Goal: Task Accomplishment & Management: Manage account settings

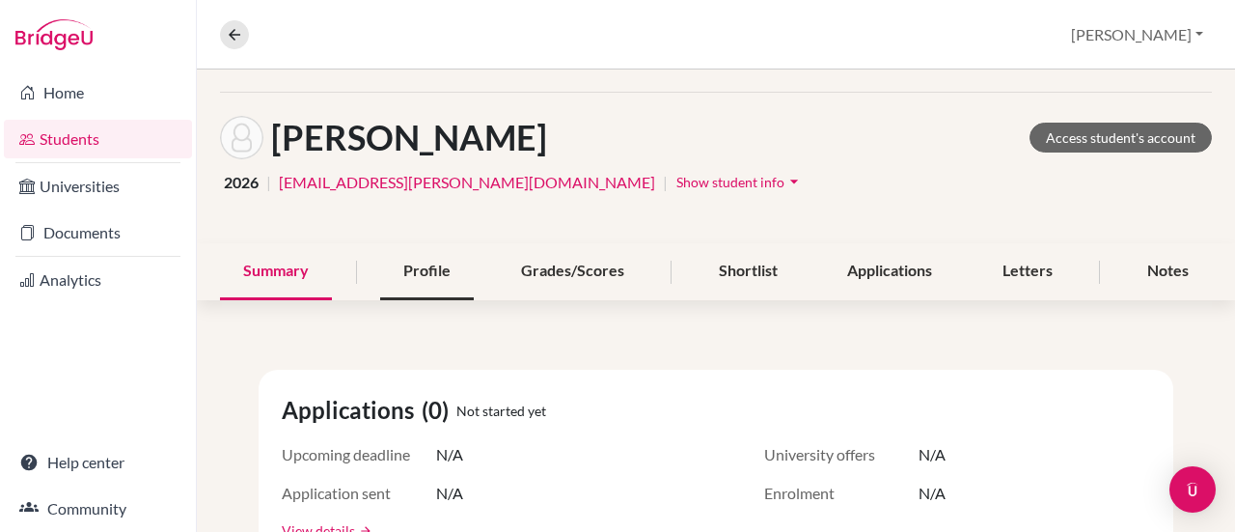
scroll to position [60, 0]
click at [406, 296] on div "Profile" at bounding box center [427, 272] width 94 height 57
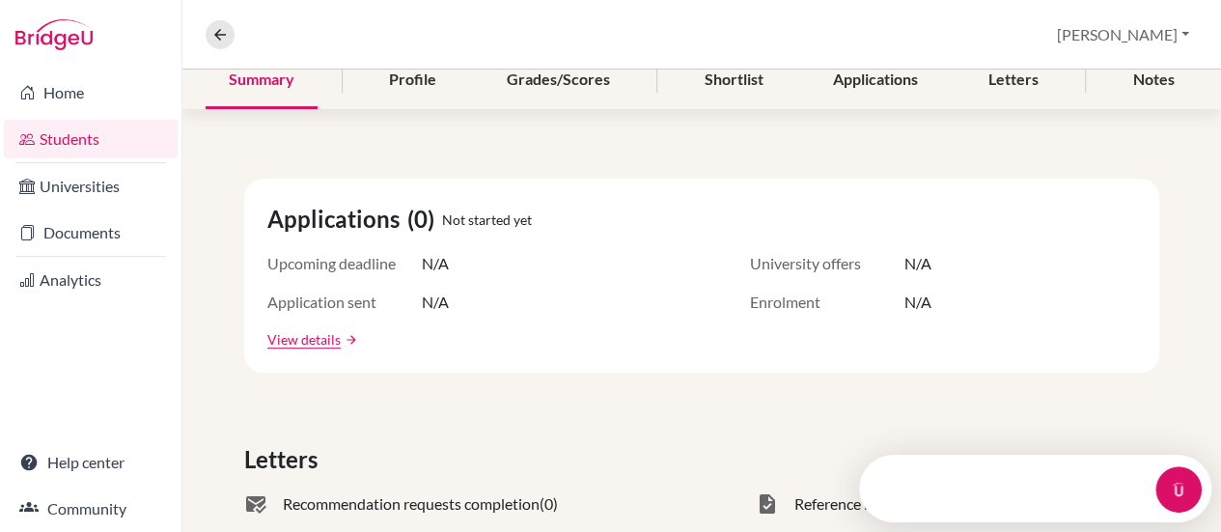
scroll to position [253, 0]
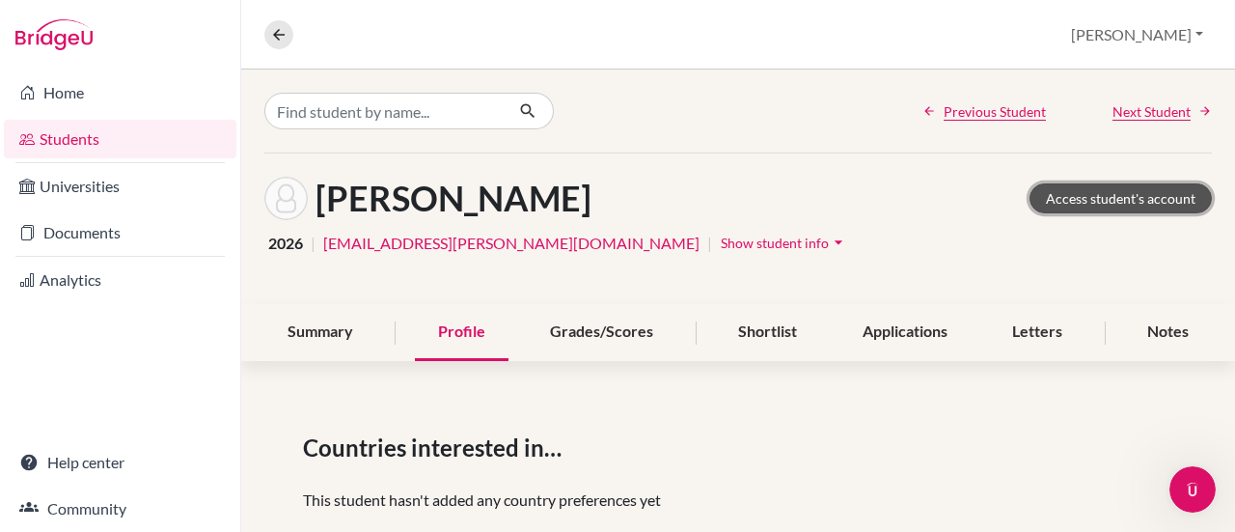
click at [1117, 199] on link "Access student's account" at bounding box center [1121, 198] width 182 height 30
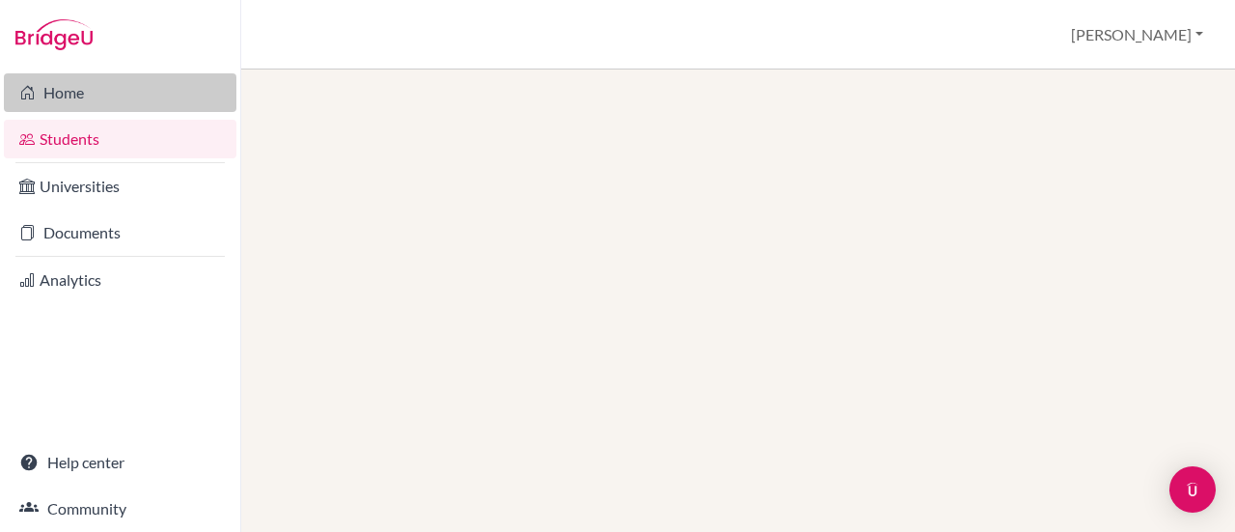
click at [85, 101] on link "Home" at bounding box center [120, 92] width 233 height 39
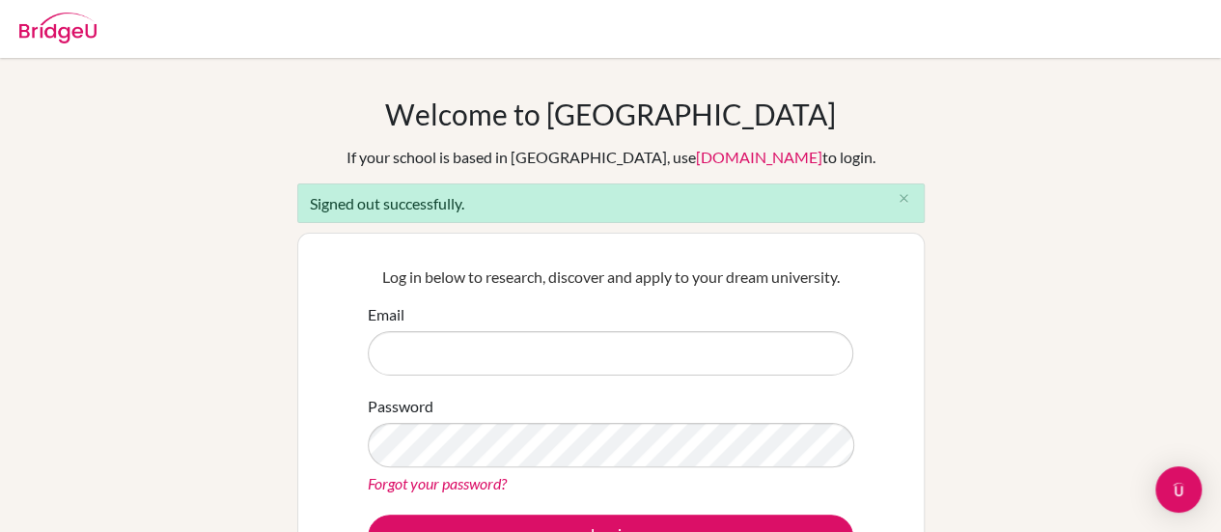
click at [438, 346] on input "Email" at bounding box center [610, 353] width 485 height 44
type input "[PERSON_NAME][EMAIL_ADDRESS][PERSON_NAME][DOMAIN_NAME]"
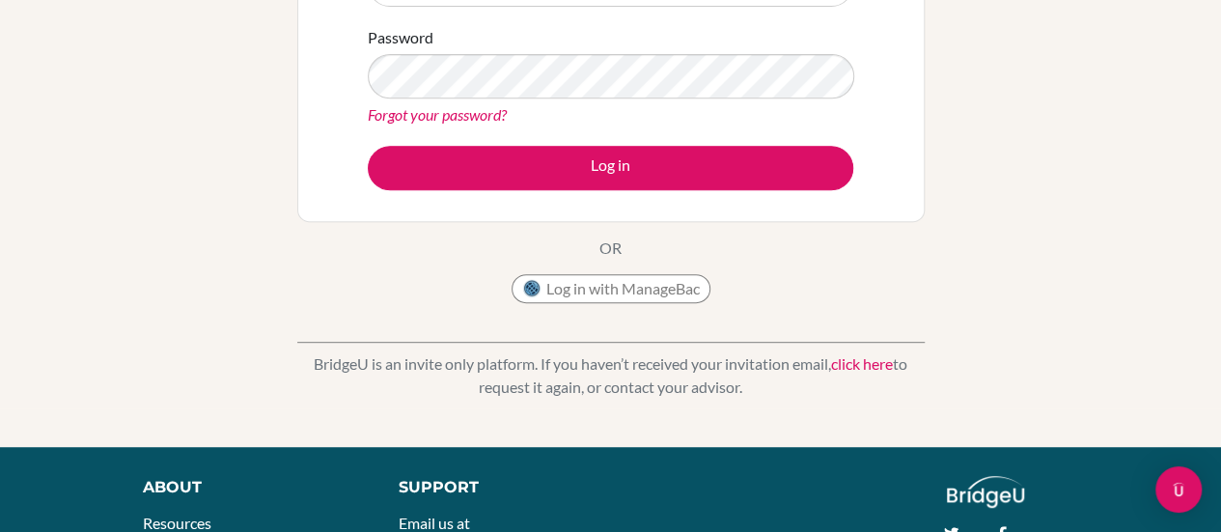
scroll to position [421, 0]
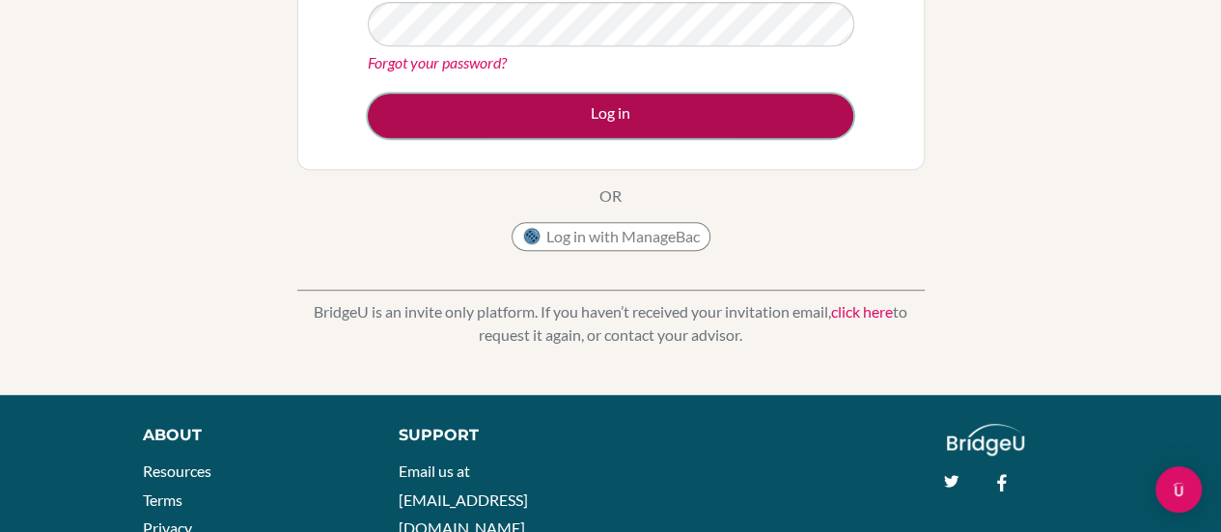
click at [607, 110] on button "Log in" at bounding box center [610, 116] width 485 height 44
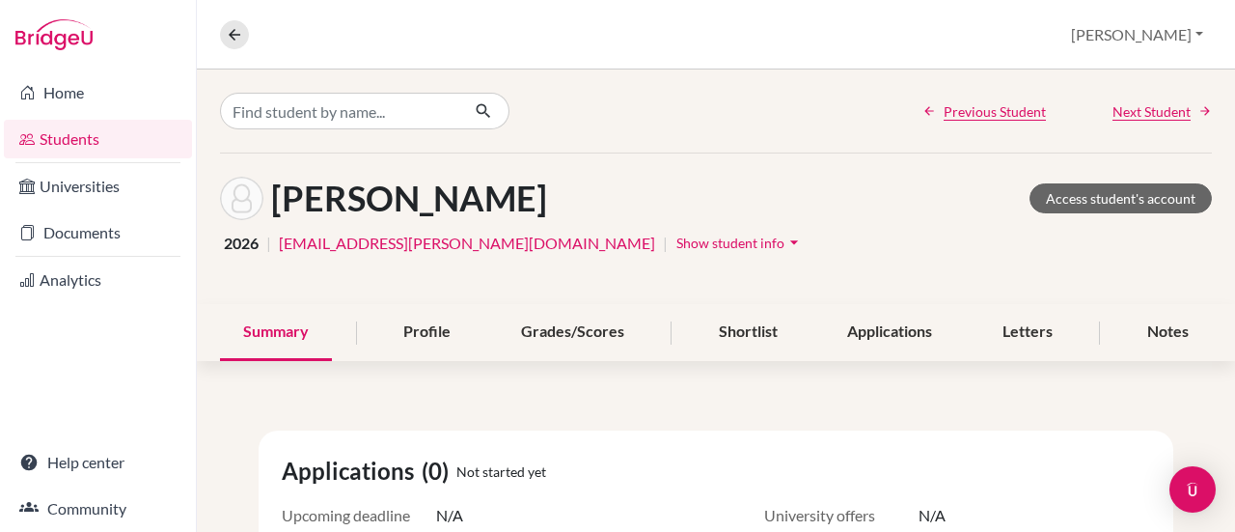
click at [785, 238] on icon "arrow_drop_down" at bounding box center [794, 242] width 19 height 19
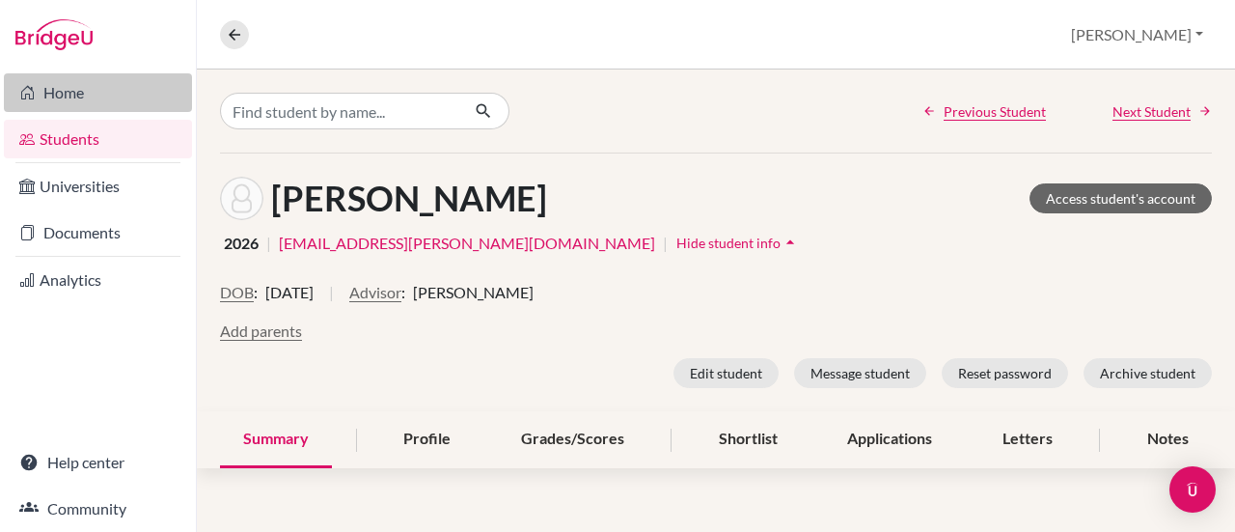
click at [87, 90] on link "Home" at bounding box center [98, 92] width 188 height 39
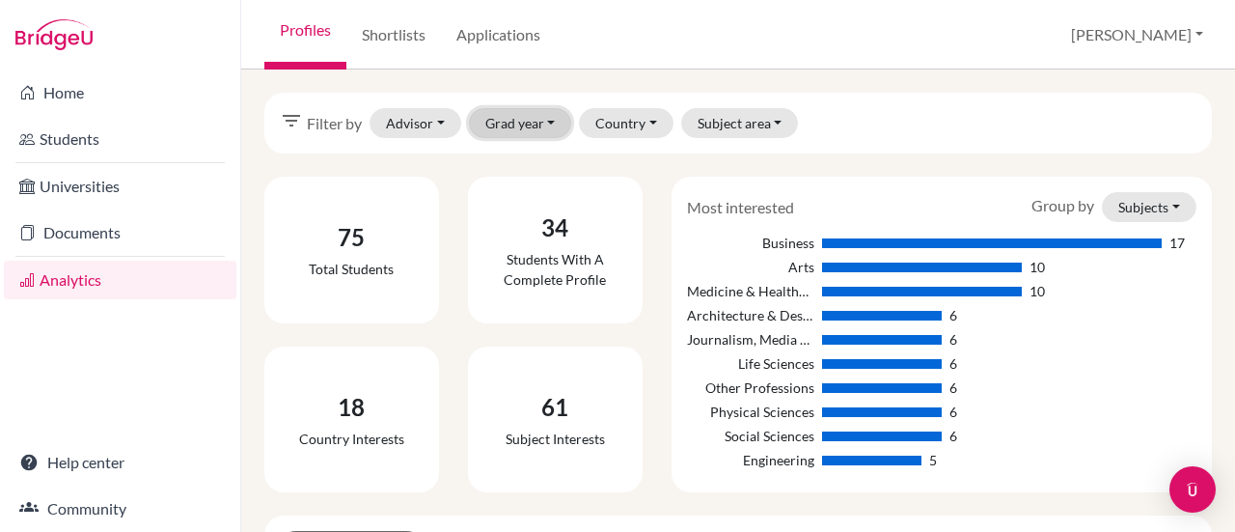
click at [553, 121] on button "Grad year" at bounding box center [520, 123] width 103 height 30
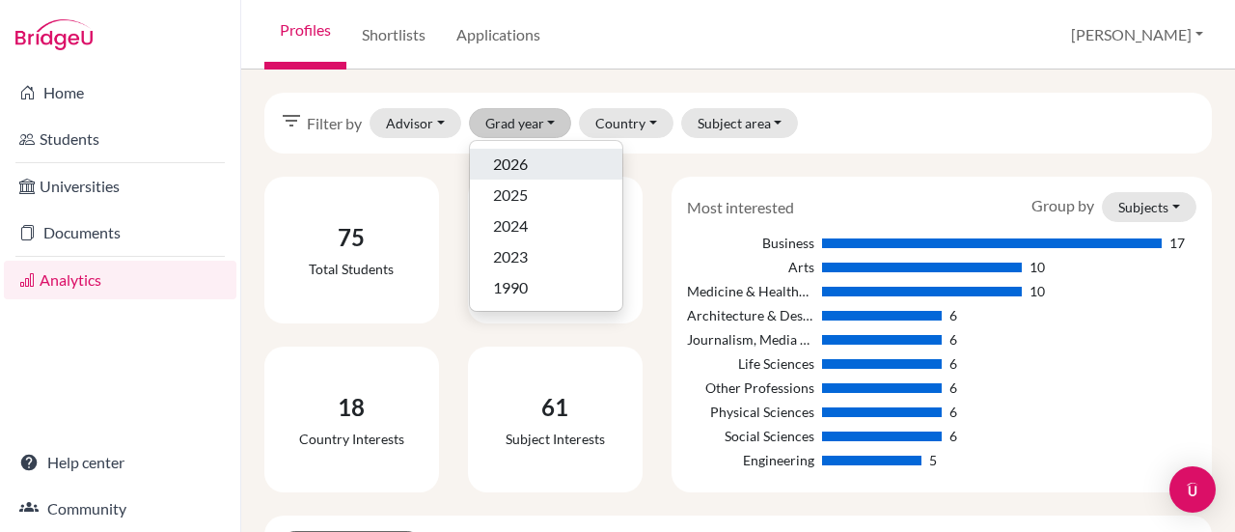
click at [536, 164] on div "2026" at bounding box center [546, 163] width 106 height 23
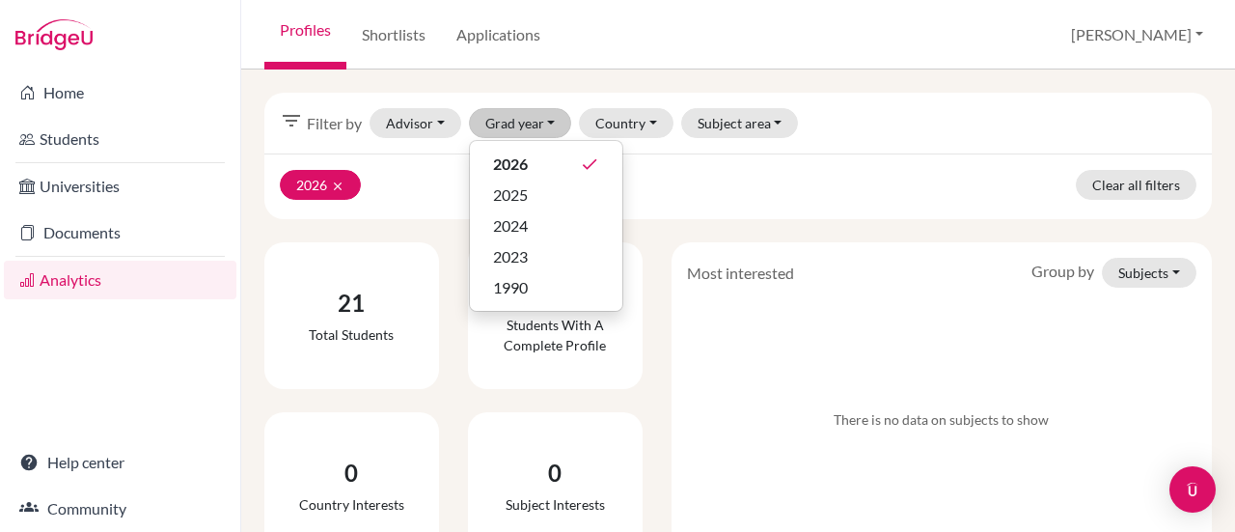
click at [444, 407] on div "21 Total students 0 Students with a complete profile 0 Country interests 0 Subj…" at bounding box center [453, 400] width 407 height 316
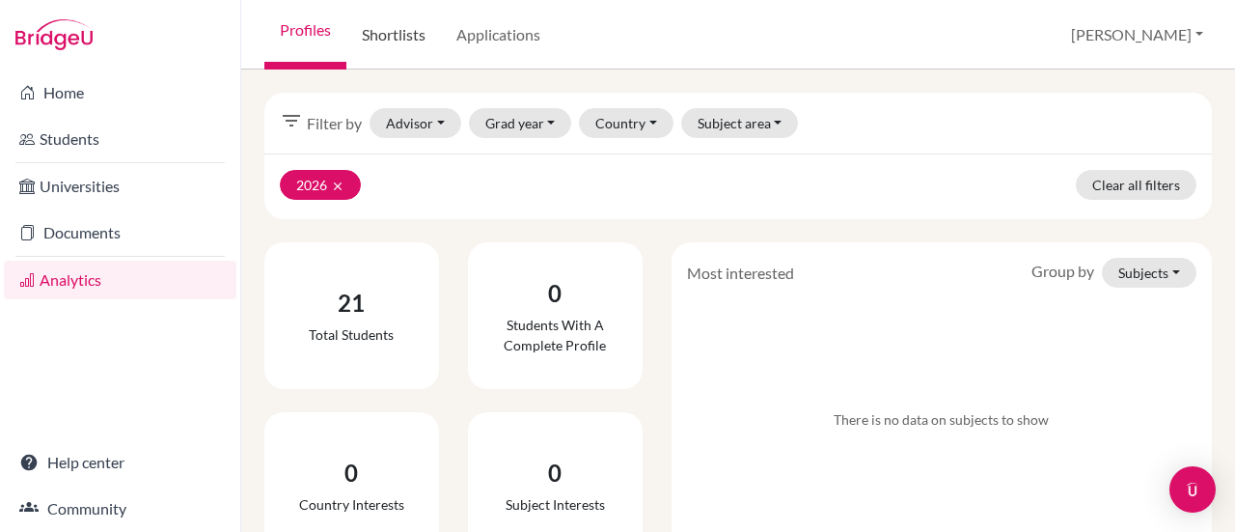
click at [425, 41] on link "Shortlists" at bounding box center [393, 34] width 95 height 69
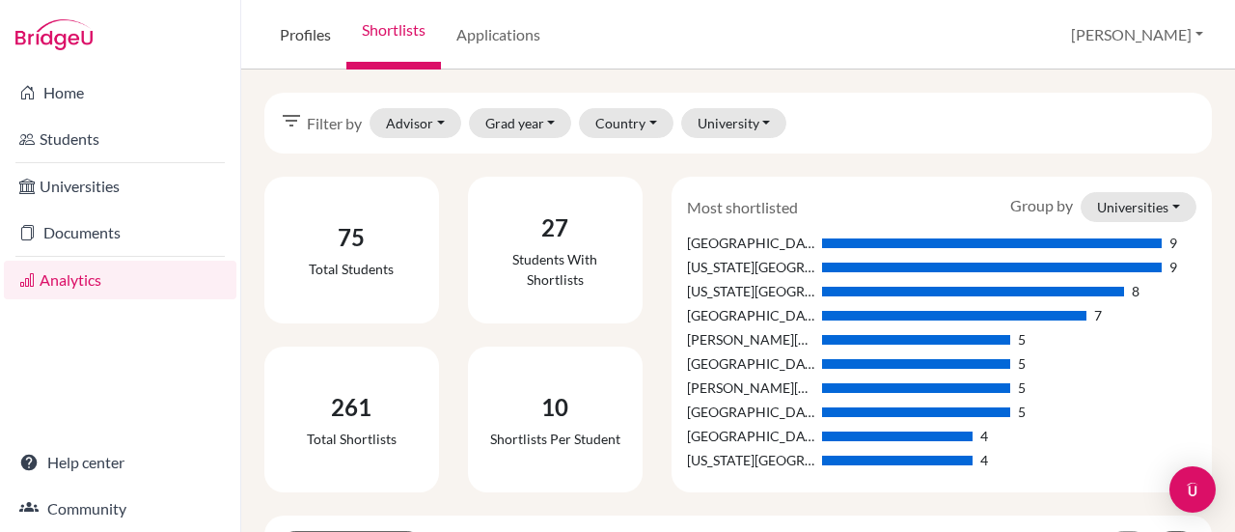
click at [309, 28] on link "Profiles" at bounding box center [305, 34] width 82 height 69
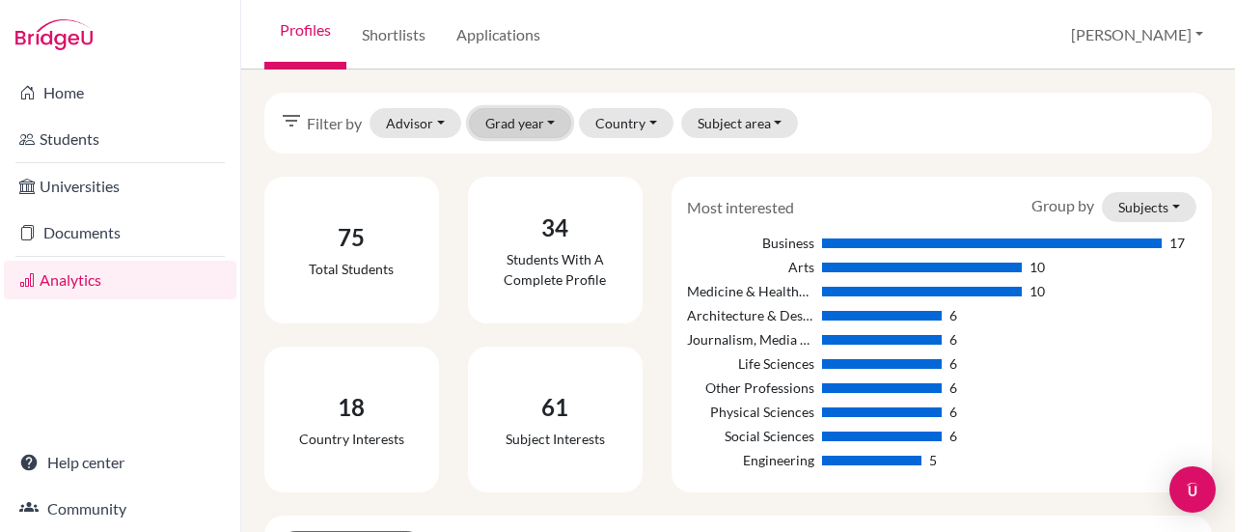
click at [536, 125] on button "Grad year" at bounding box center [520, 123] width 103 height 30
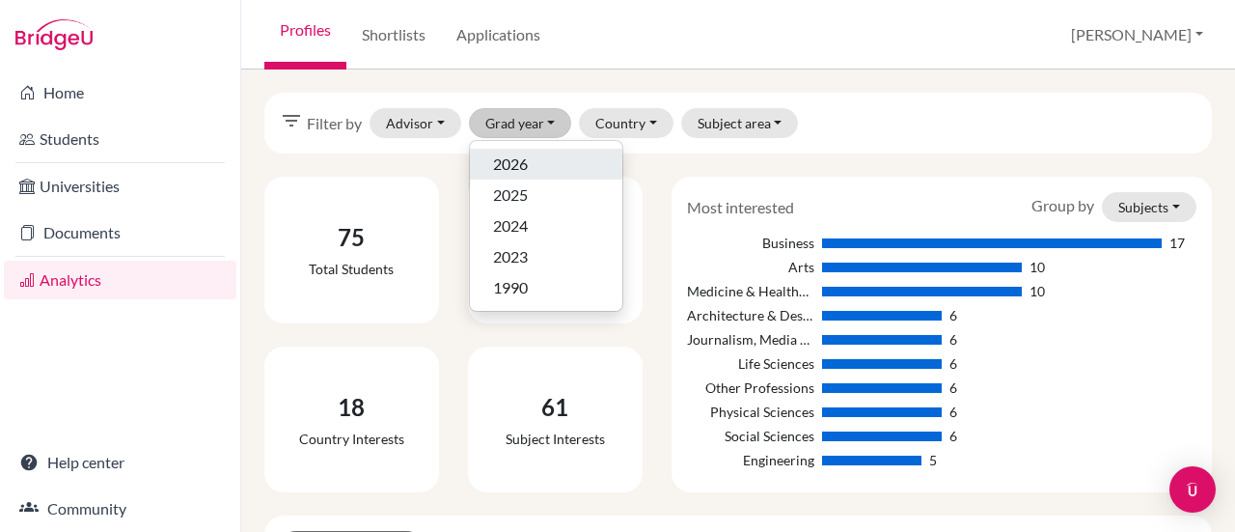
click at [535, 180] on button "2026" at bounding box center [546, 195] width 152 height 31
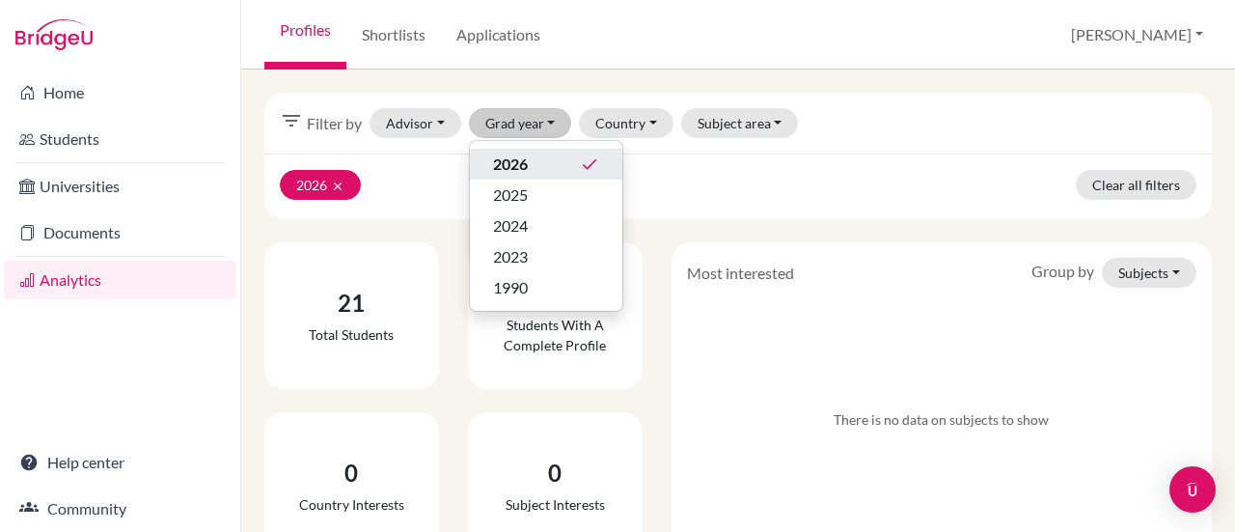
click at [560, 154] on div "2026 done" at bounding box center [546, 163] width 106 height 23
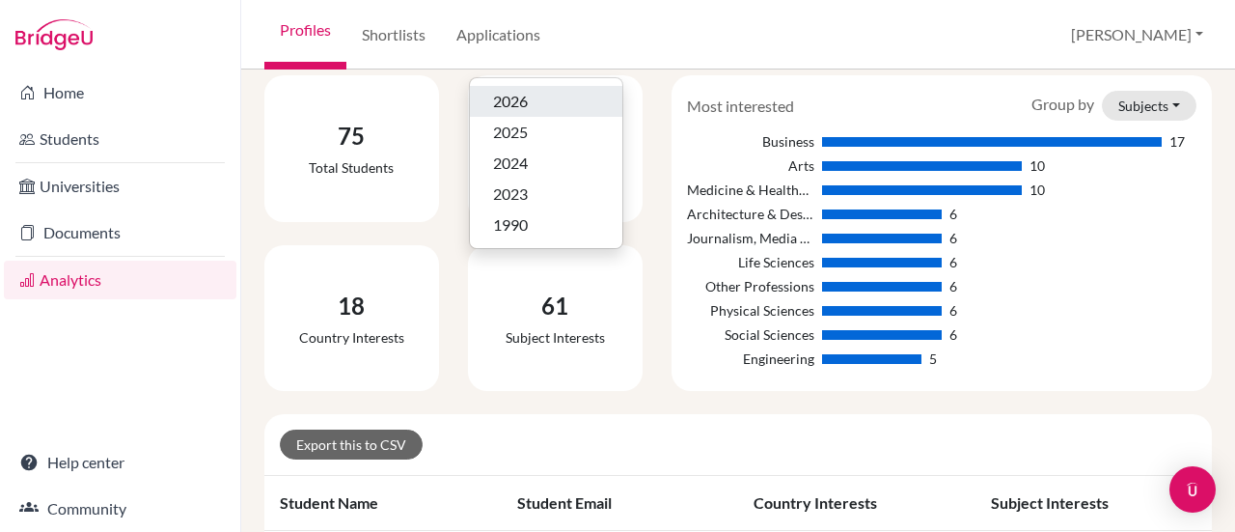
scroll to position [102, 0]
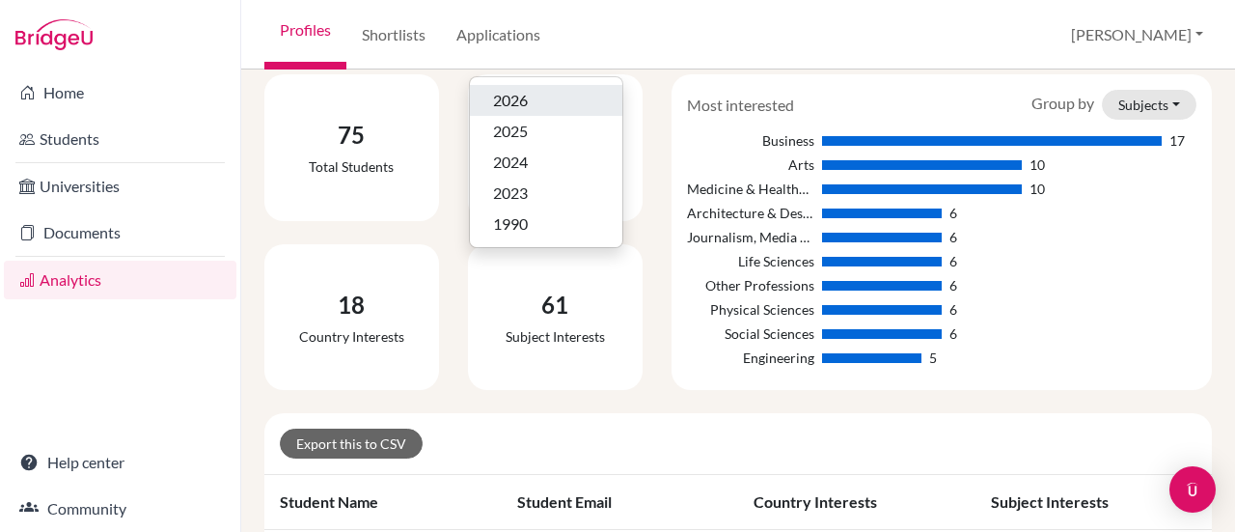
click at [513, 101] on span "2026" at bounding box center [510, 100] width 35 height 23
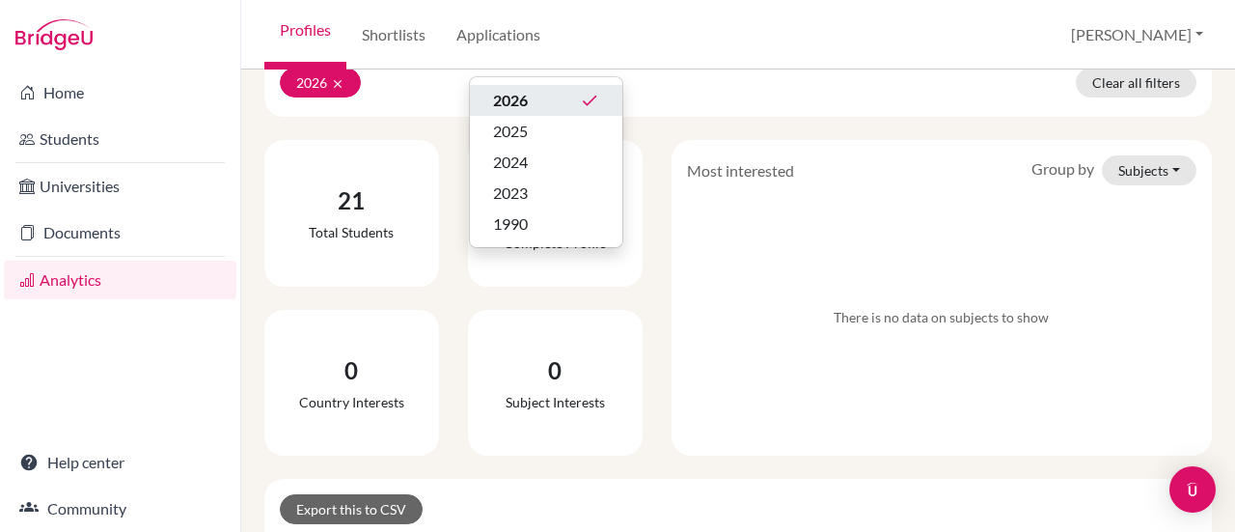
click at [444, 291] on div "21 Total students 0 Students with a complete profile 0 Country interests 0 Subj…" at bounding box center [453, 298] width 407 height 316
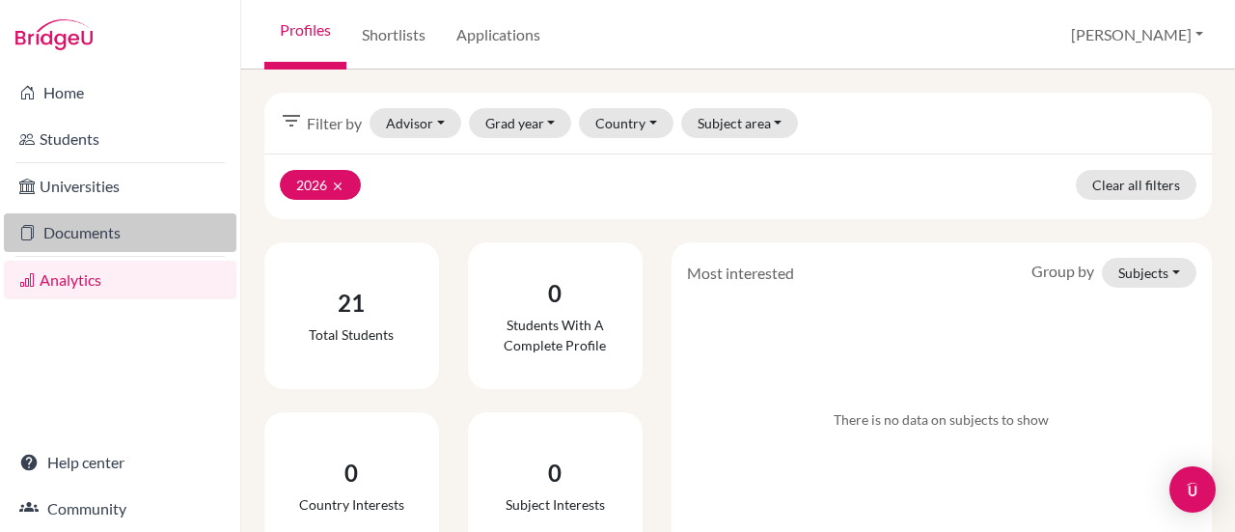
click at [104, 233] on link "Documents" at bounding box center [120, 232] width 233 height 39
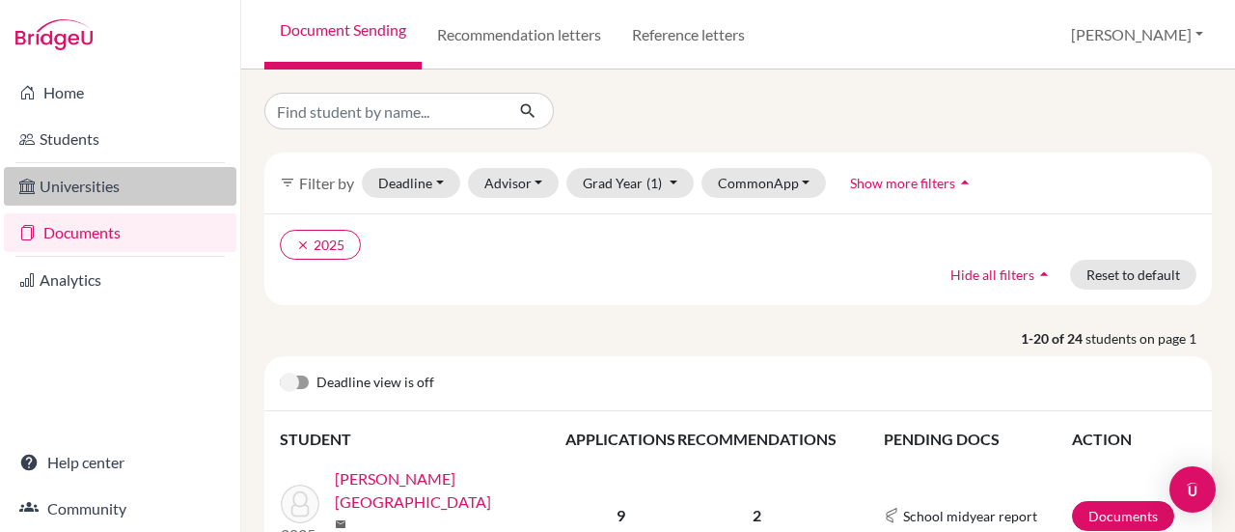
click at [98, 177] on link "Universities" at bounding box center [120, 186] width 233 height 39
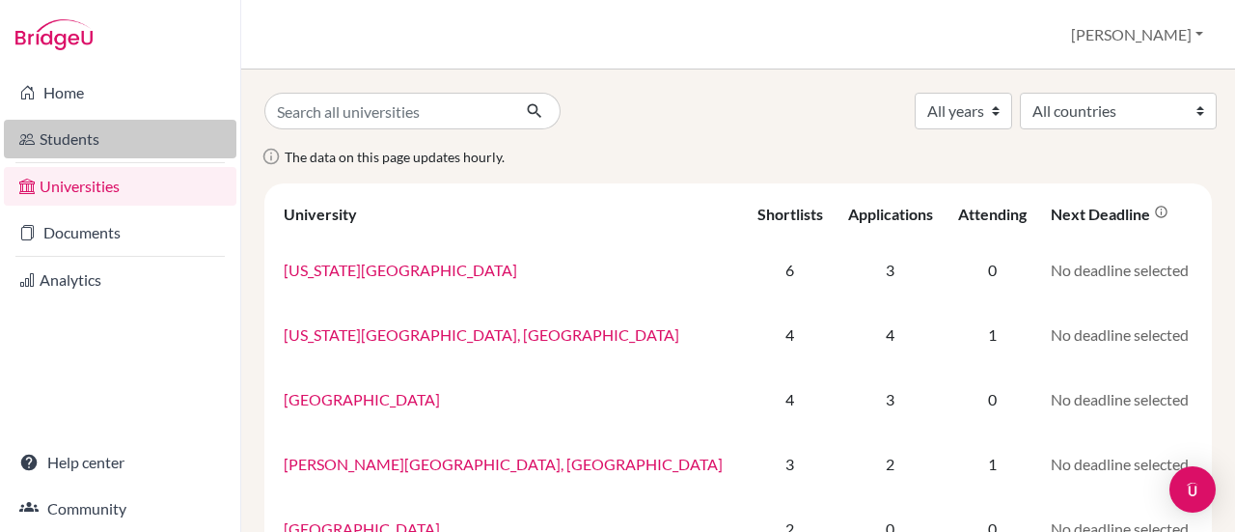
click at [90, 127] on link "Students" at bounding box center [120, 139] width 233 height 39
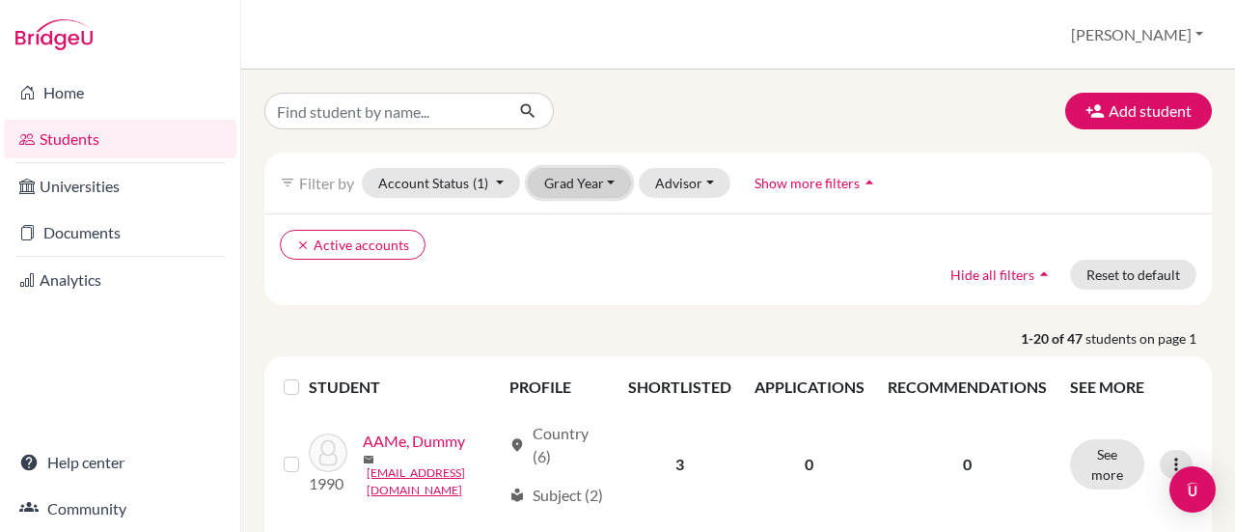
click at [614, 176] on button "Grad Year" at bounding box center [580, 183] width 104 height 30
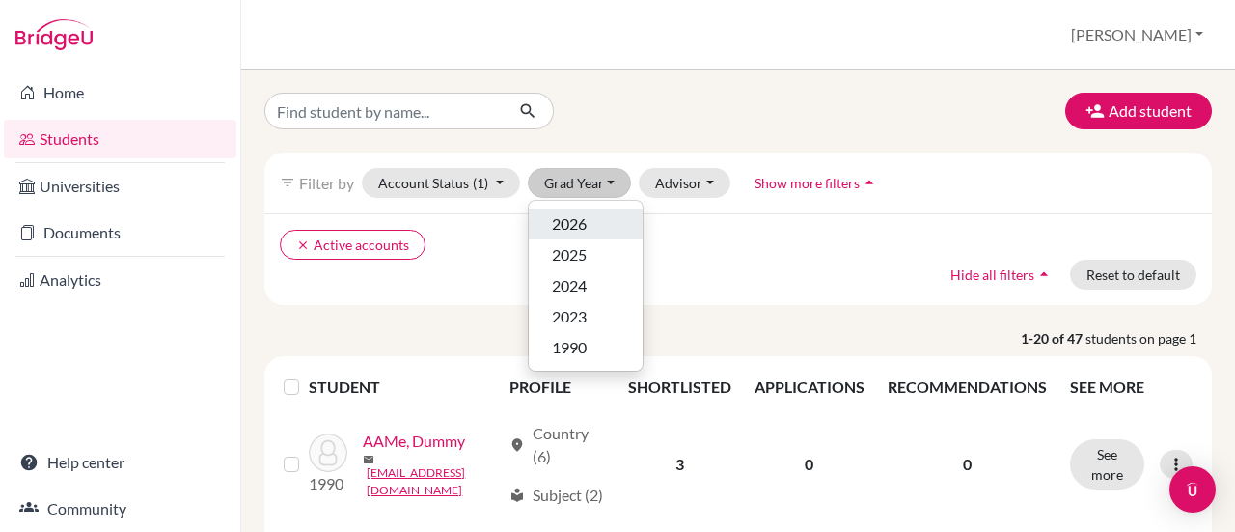
click at [571, 231] on span "2026" at bounding box center [569, 223] width 35 height 23
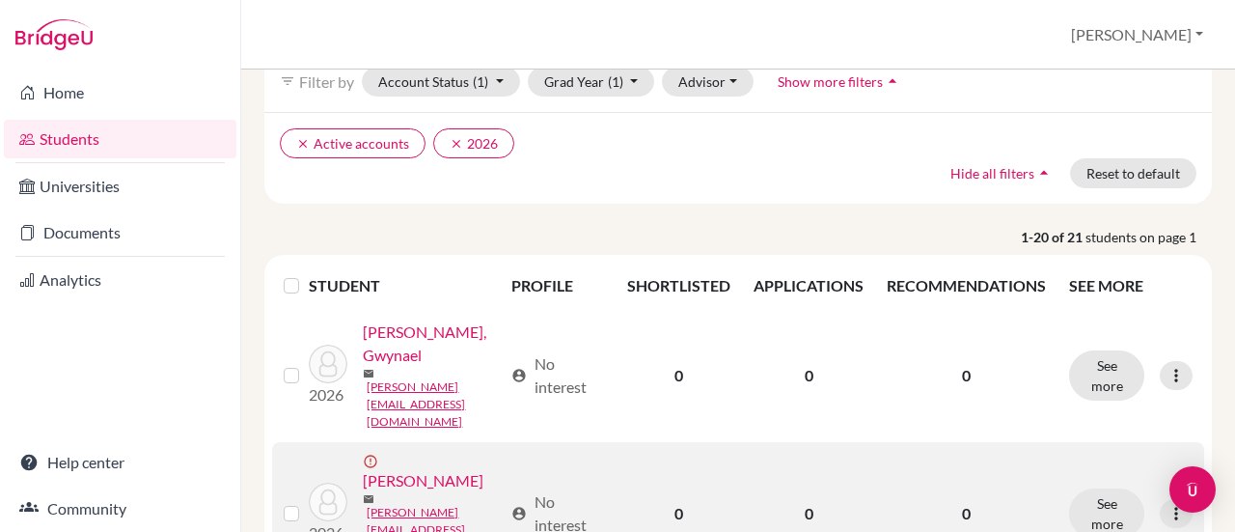
scroll to position [99, 0]
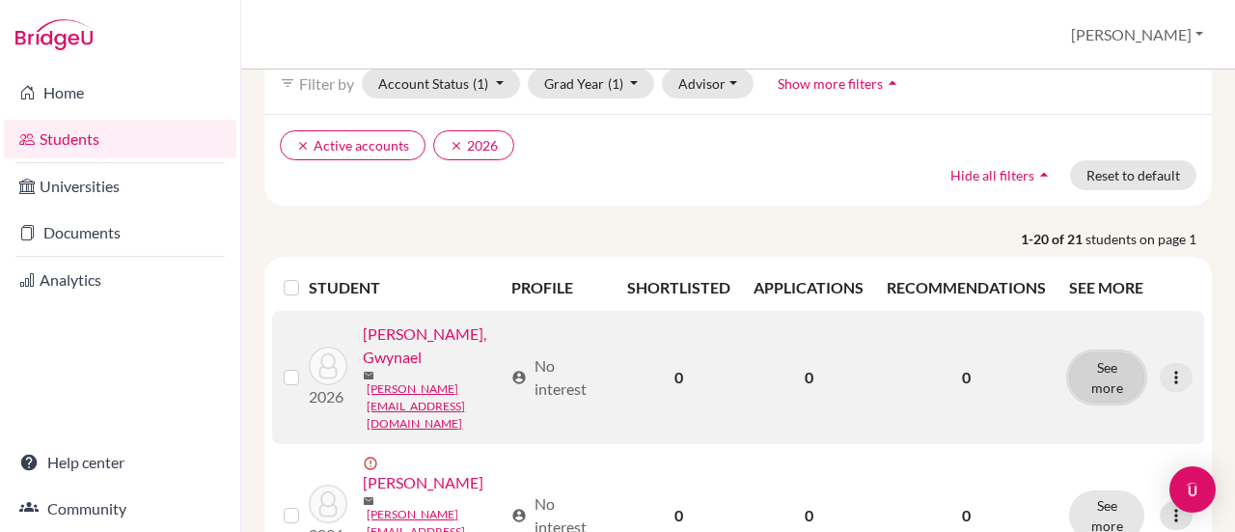
click at [1081, 377] on button "See more" at bounding box center [1106, 377] width 75 height 50
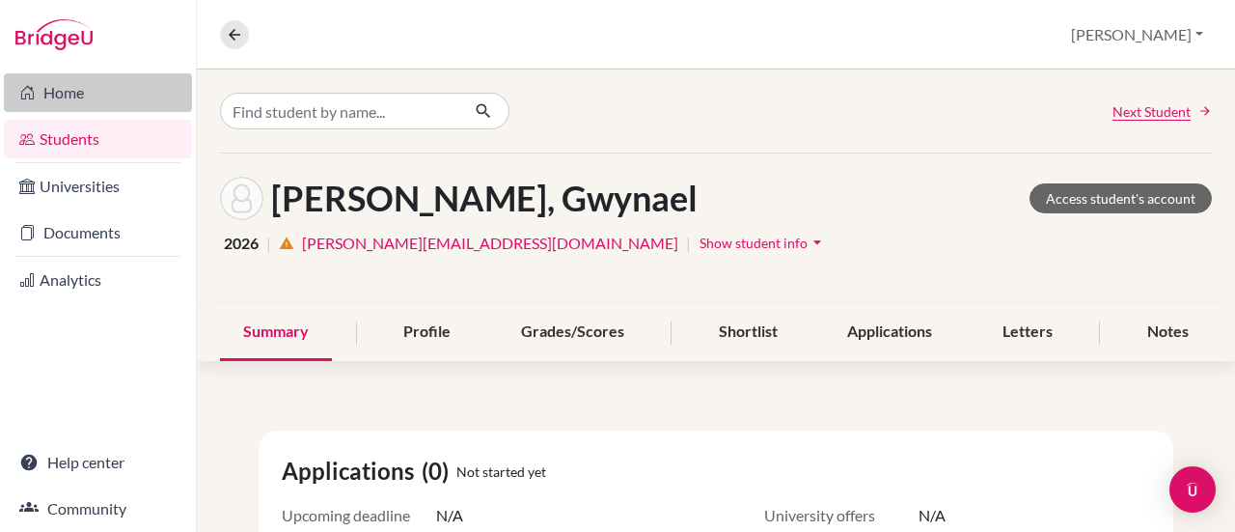
click at [60, 92] on link "Home" at bounding box center [98, 92] width 188 height 39
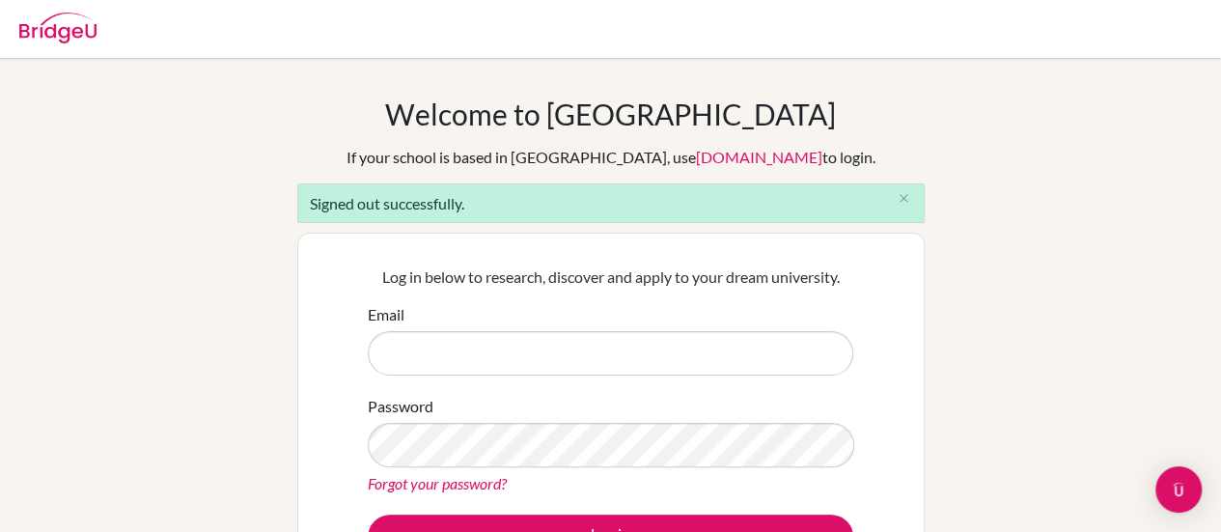
type input "[PERSON_NAME][EMAIL_ADDRESS][PERSON_NAME][DOMAIN_NAME]"
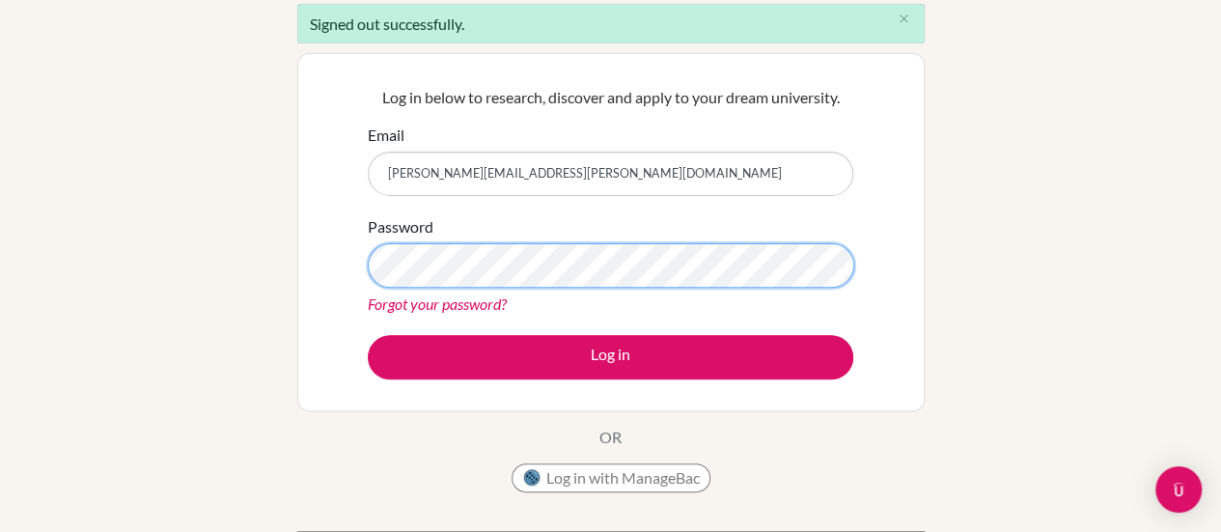
scroll to position [183, 0]
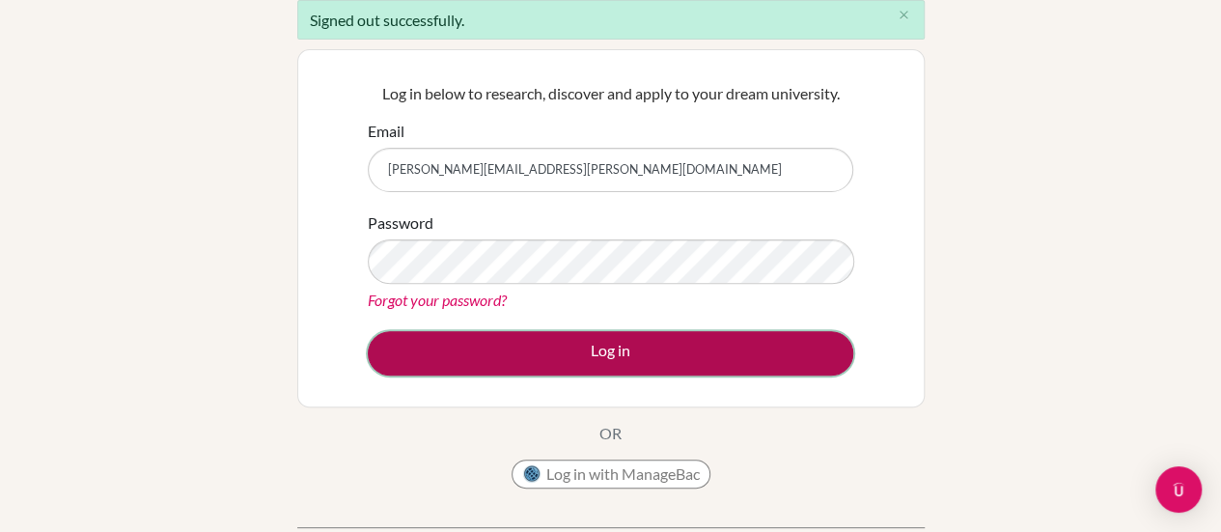
click at [595, 364] on button "Log in" at bounding box center [610, 353] width 485 height 44
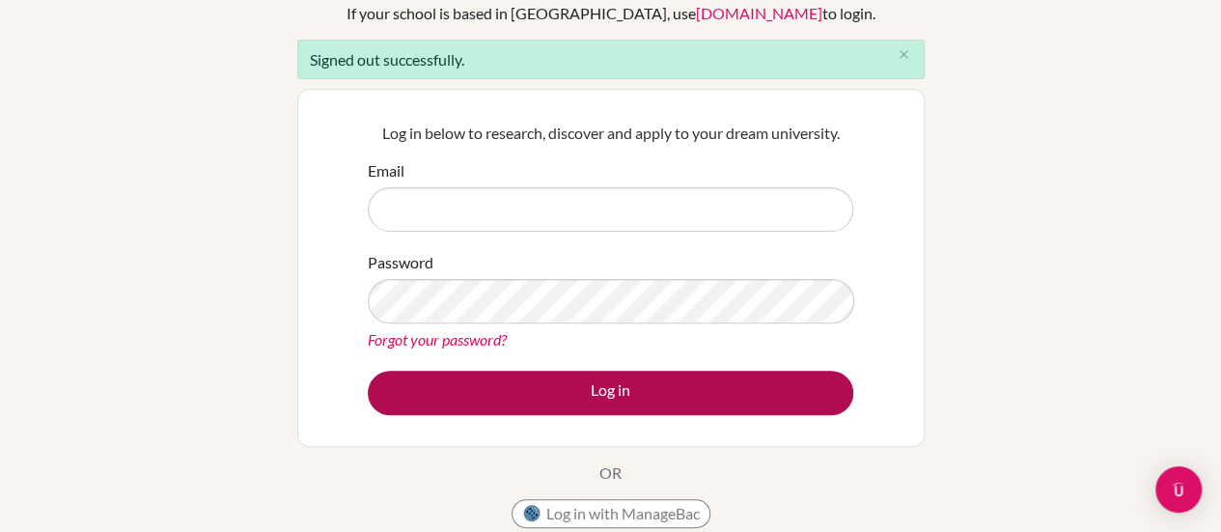
scroll to position [145, 0]
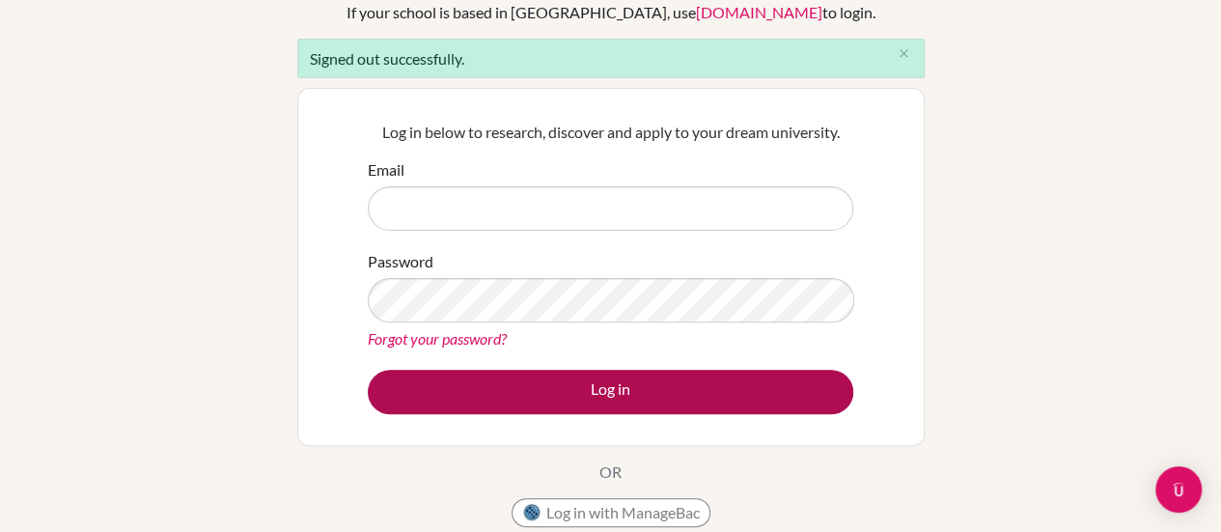
type input "[PERSON_NAME][EMAIL_ADDRESS][PERSON_NAME][DOMAIN_NAME]"
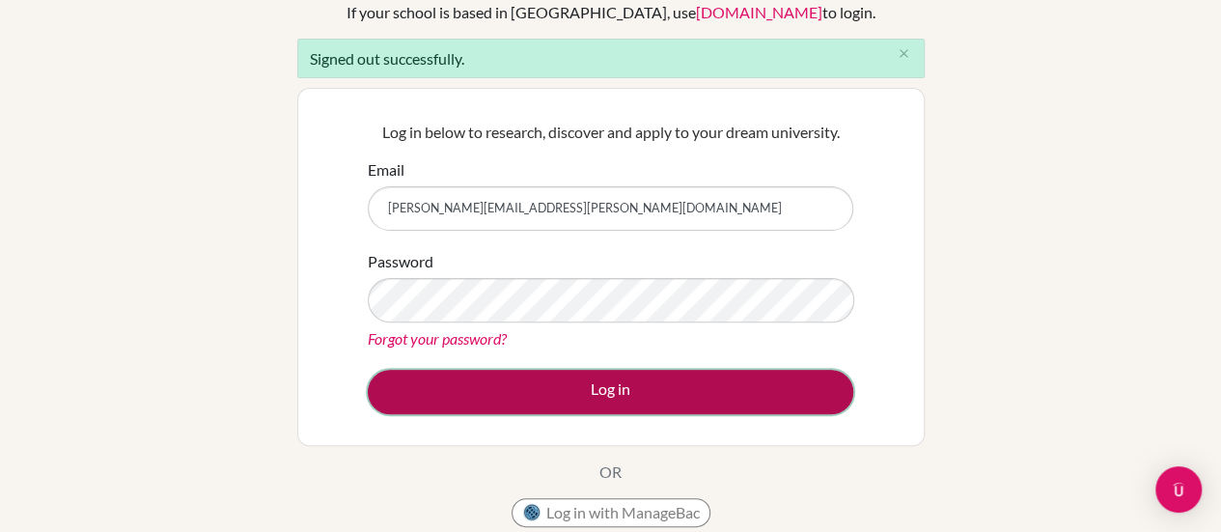
click at [615, 392] on button "Log in" at bounding box center [610, 392] width 485 height 44
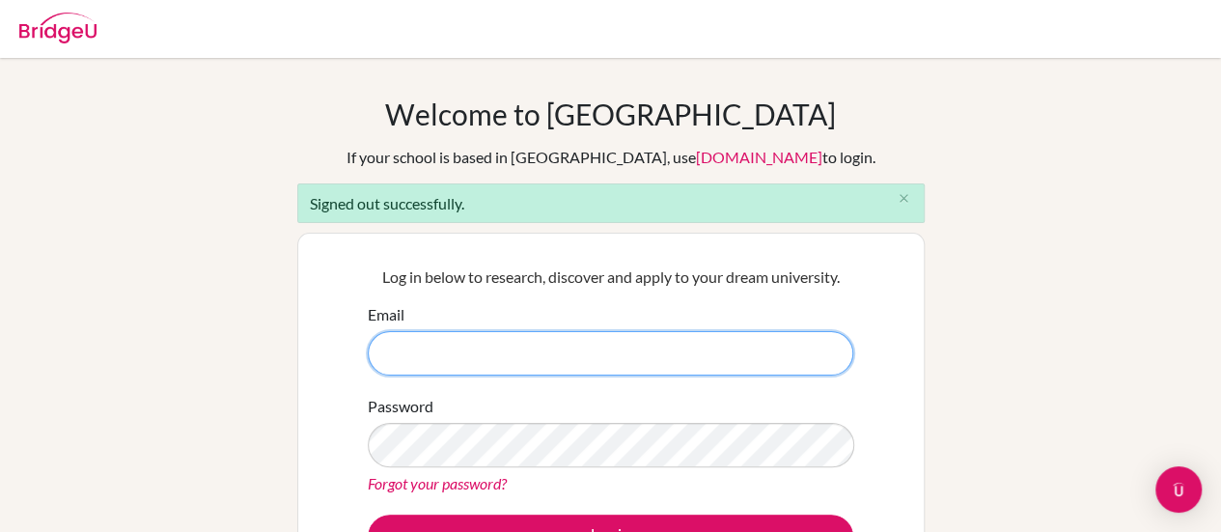
type input "[PERSON_NAME][EMAIL_ADDRESS][PERSON_NAME][DOMAIN_NAME]"
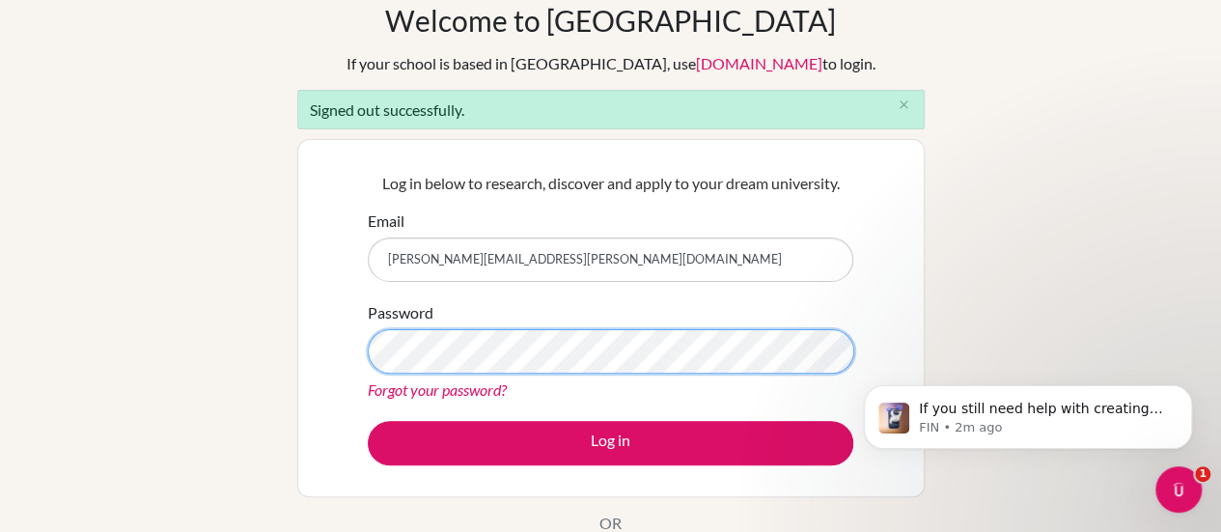
scroll to position [95, 0]
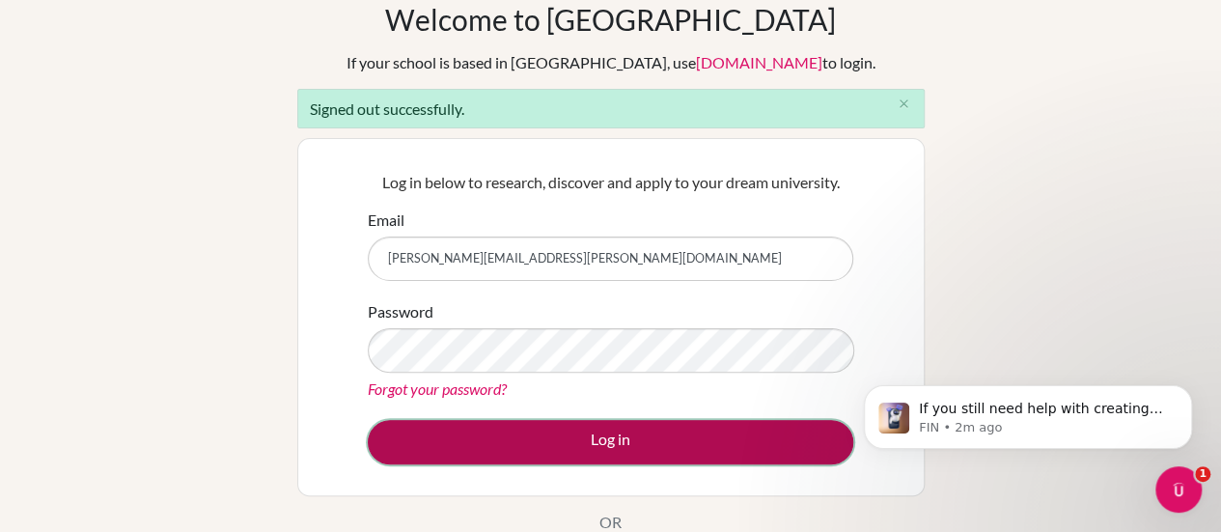
click at [592, 458] on button "Log in" at bounding box center [610, 442] width 485 height 44
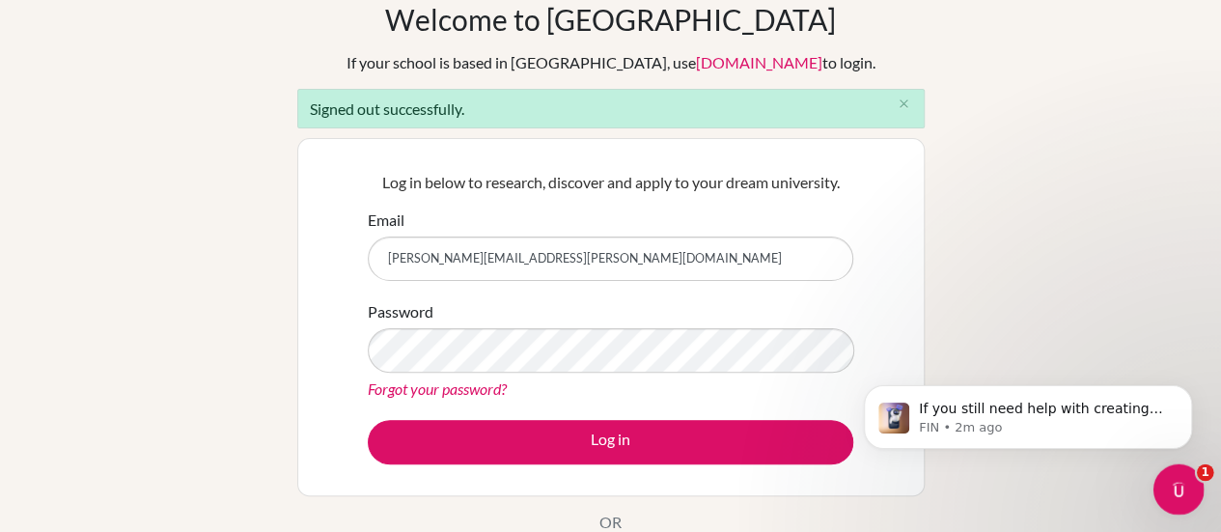
click at [1168, 474] on div "Open Intercom Messenger" at bounding box center [1176, 487] width 64 height 64
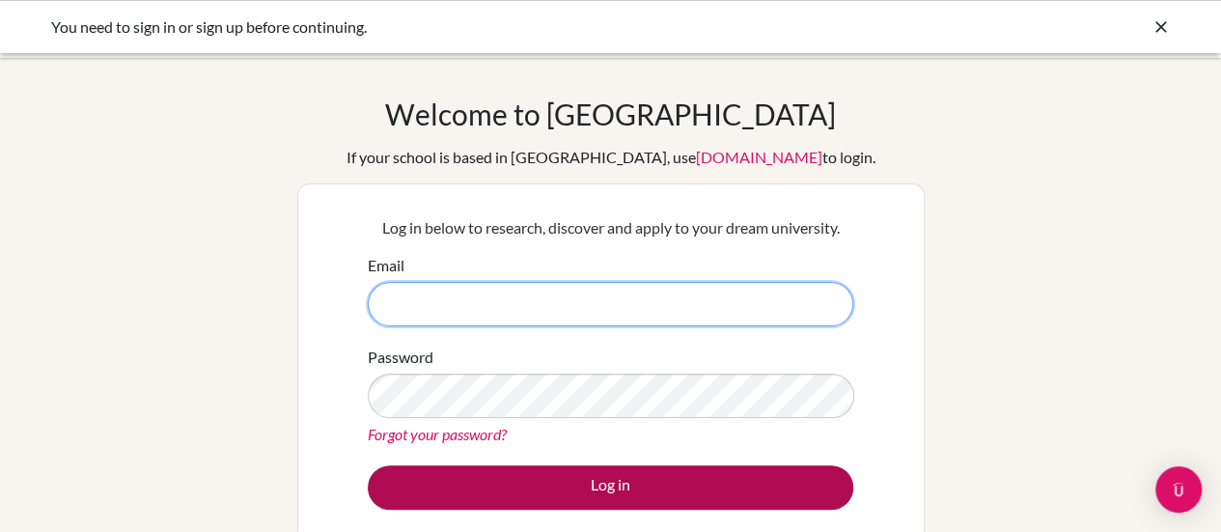
type input "mindy.swisher@paca.com.br"
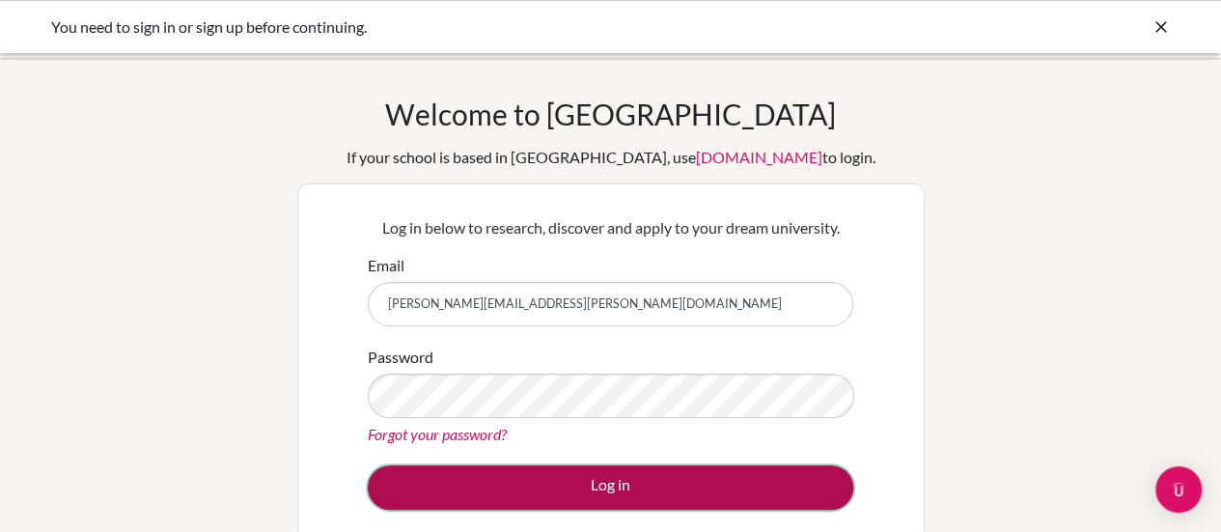
click at [607, 488] on button "Log in" at bounding box center [610, 487] width 485 height 44
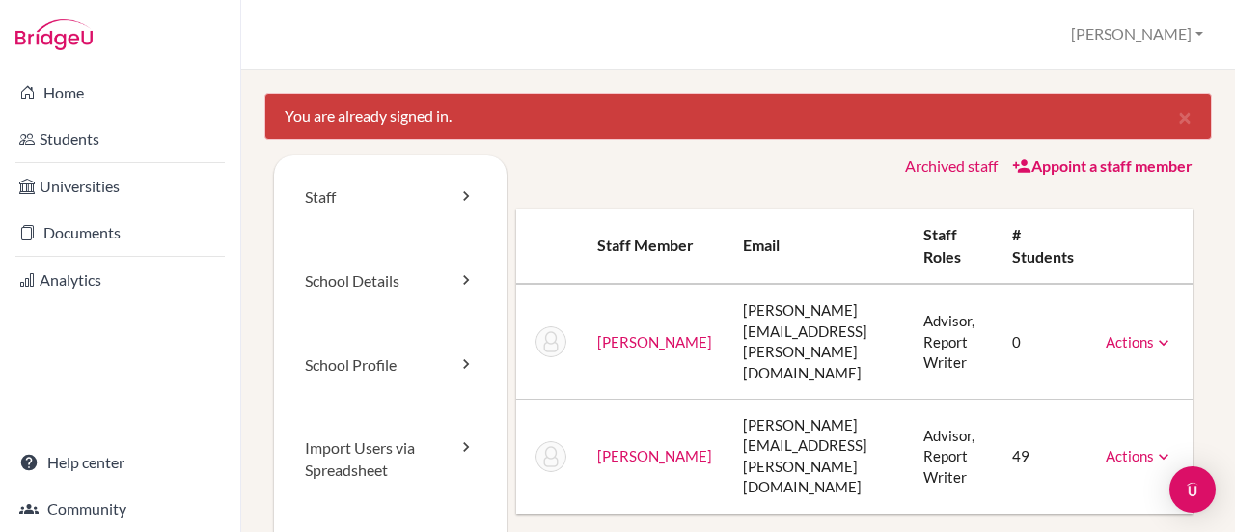
click at [1154, 447] on icon at bounding box center [1163, 456] width 19 height 19
click at [614, 447] on link "[PERSON_NAME]" at bounding box center [654, 455] width 115 height 17
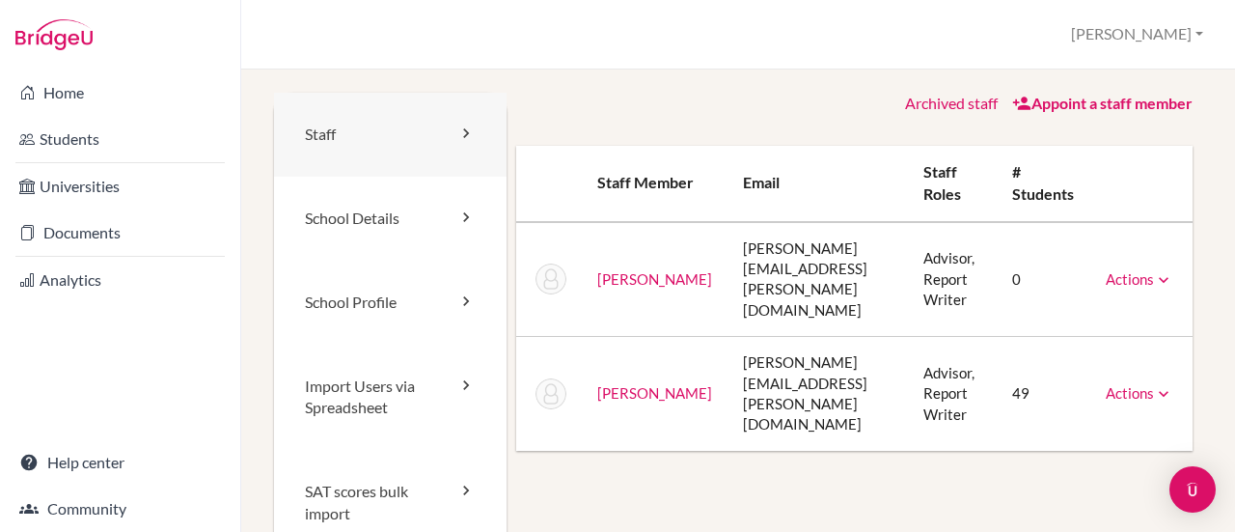
click at [340, 134] on link "Staff" at bounding box center [390, 135] width 233 height 84
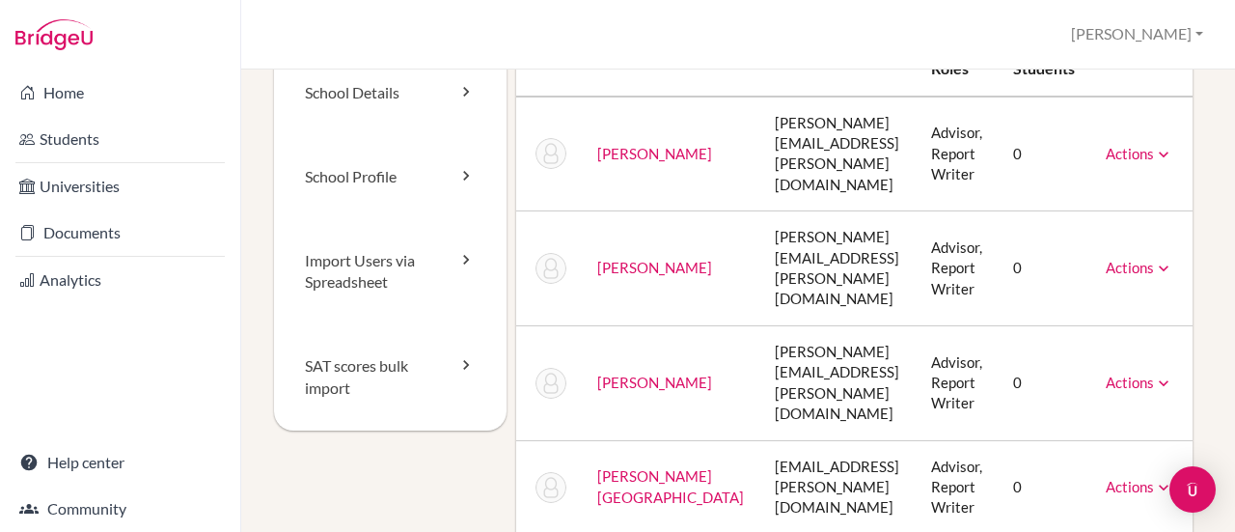
scroll to position [19, 0]
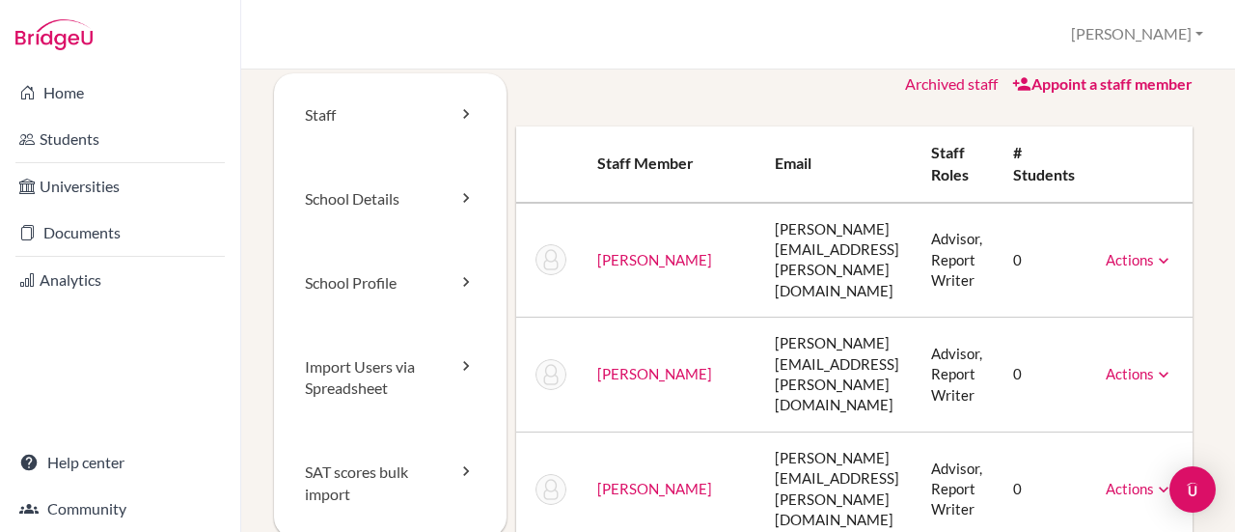
click at [1165, 252] on icon at bounding box center [1163, 260] width 19 height 19
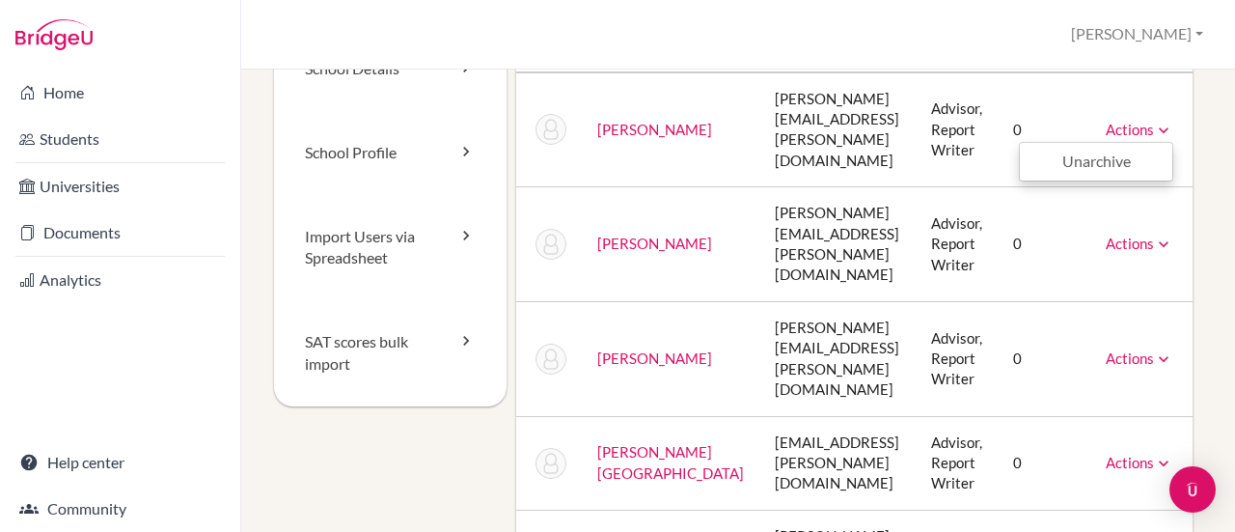
scroll to position [151, 0]
click at [828, 250] on td "[PERSON_NAME][EMAIL_ADDRESS][PERSON_NAME][DOMAIN_NAME]" at bounding box center [838, 243] width 156 height 115
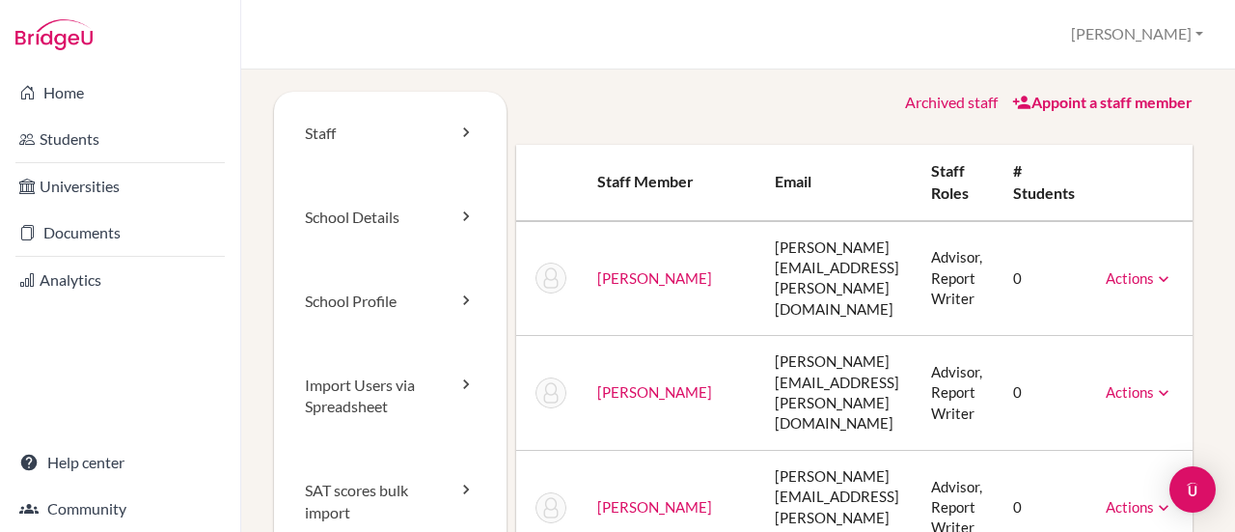
scroll to position [0, 0]
click at [359, 219] on link "School Details" at bounding box center [390, 219] width 233 height 84
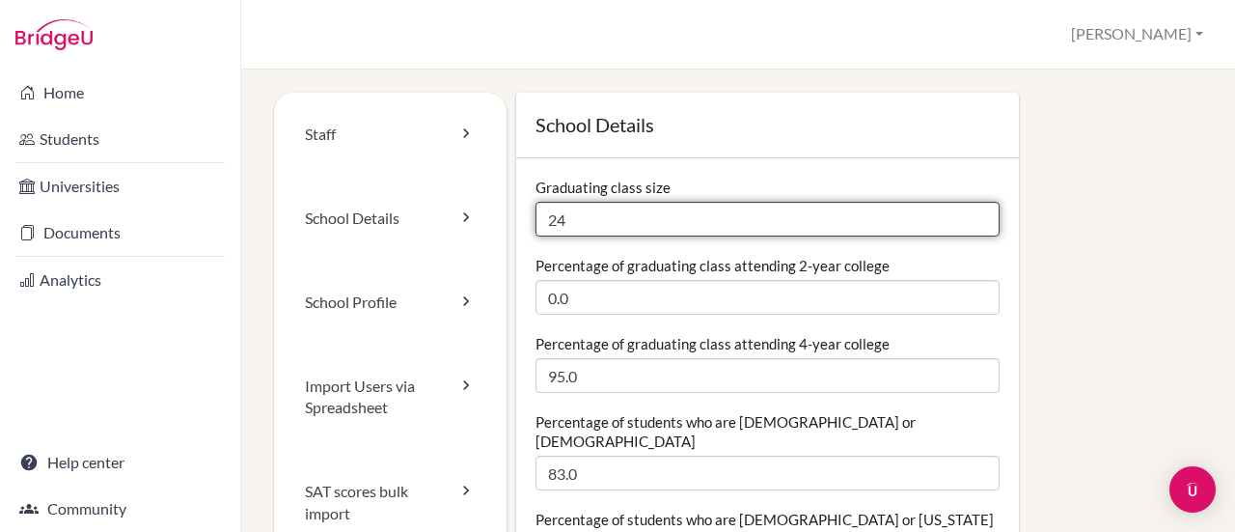
click at [576, 223] on input "24" at bounding box center [768, 219] width 464 height 35
type input "21"
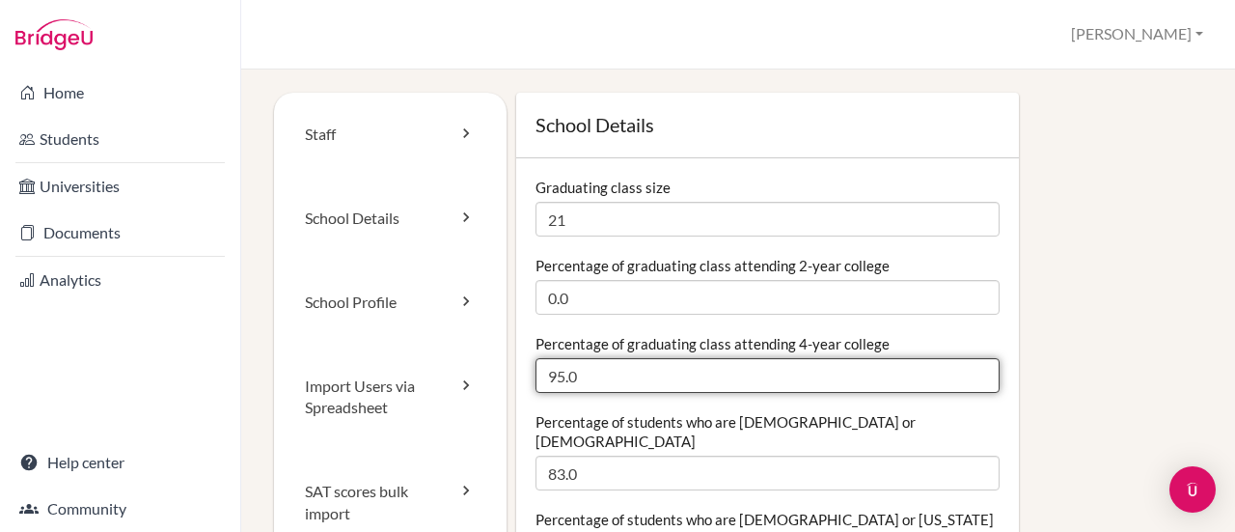
click at [633, 374] on input "95.0" at bounding box center [768, 375] width 464 height 35
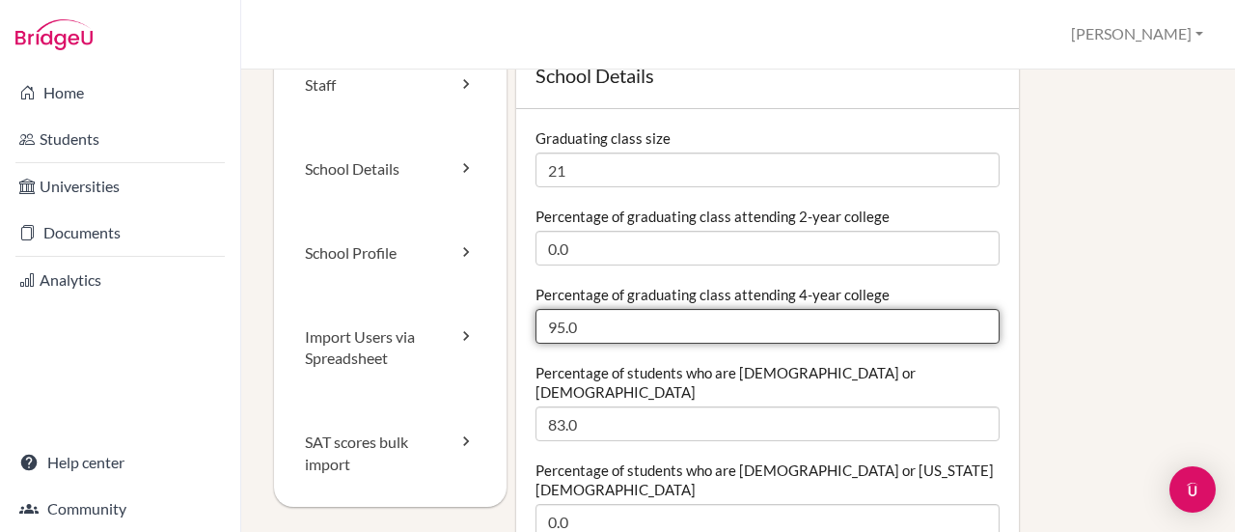
scroll to position [48, 0]
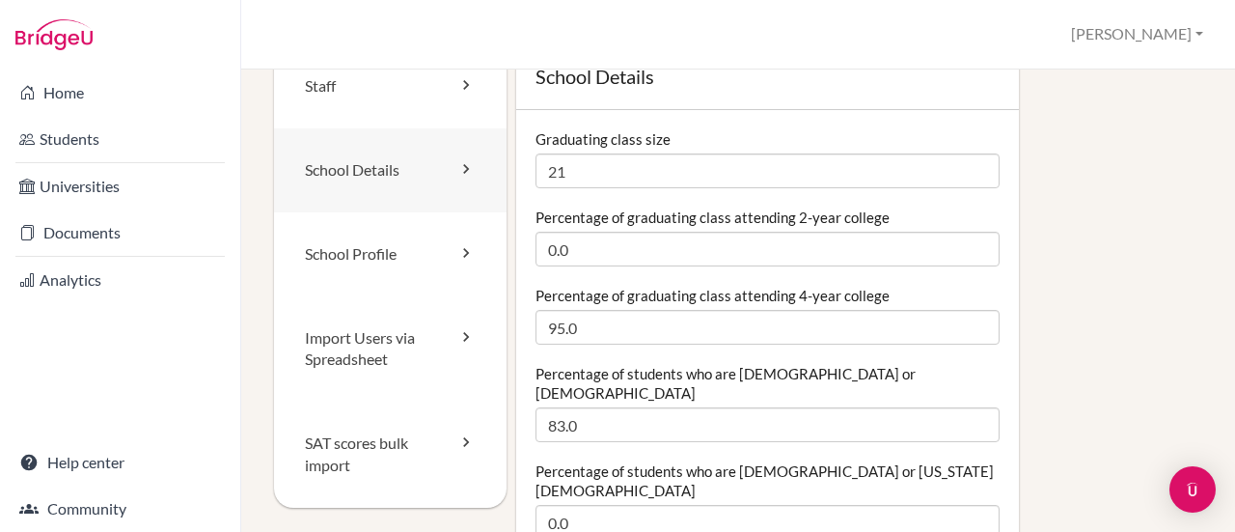
click at [421, 173] on link "School Details" at bounding box center [390, 170] width 233 height 84
click at [422, 253] on link "School Profile" at bounding box center [390, 254] width 233 height 84
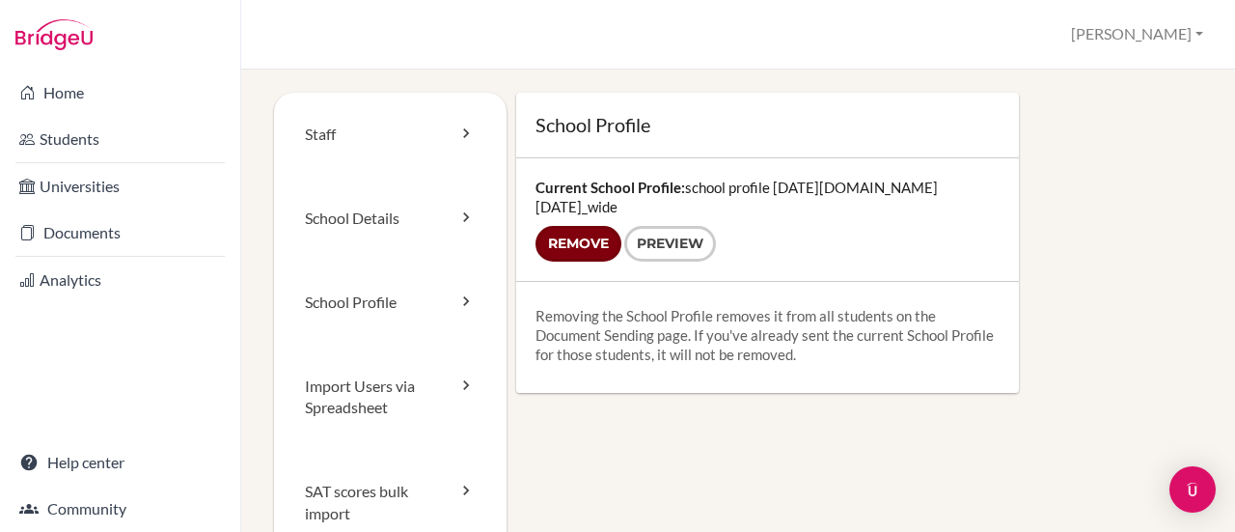
click at [583, 231] on input "Remove" at bounding box center [579, 244] width 86 height 36
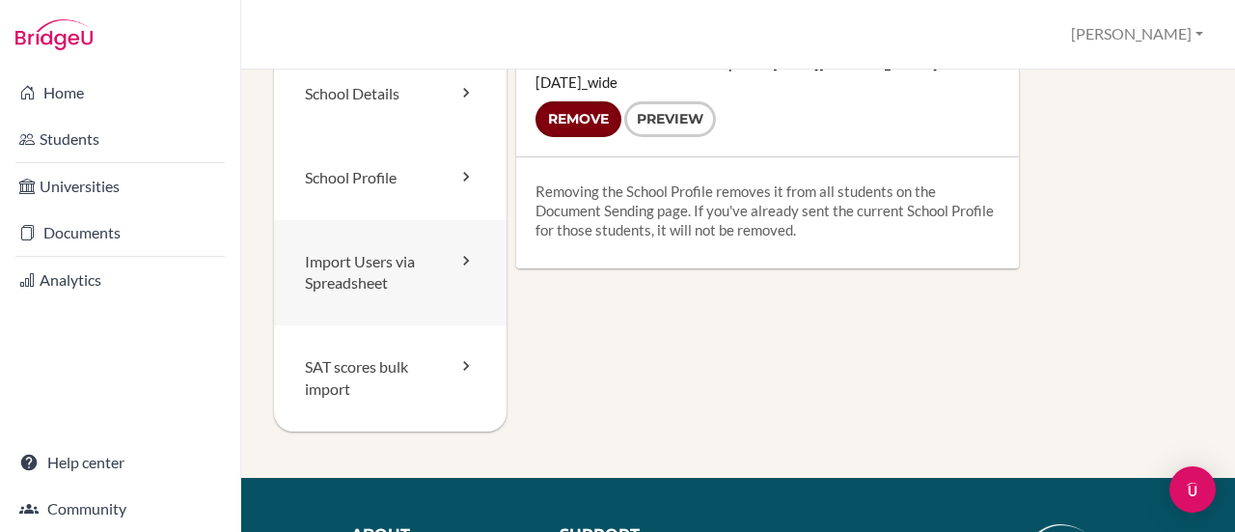
scroll to position [125, 0]
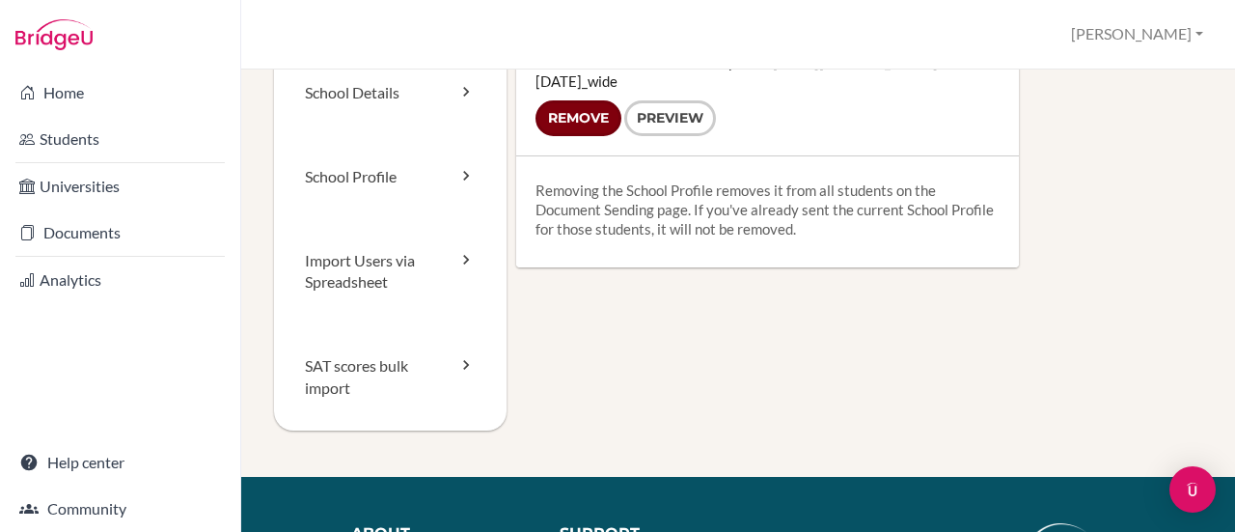
click at [584, 104] on input "Remove" at bounding box center [579, 118] width 86 height 36
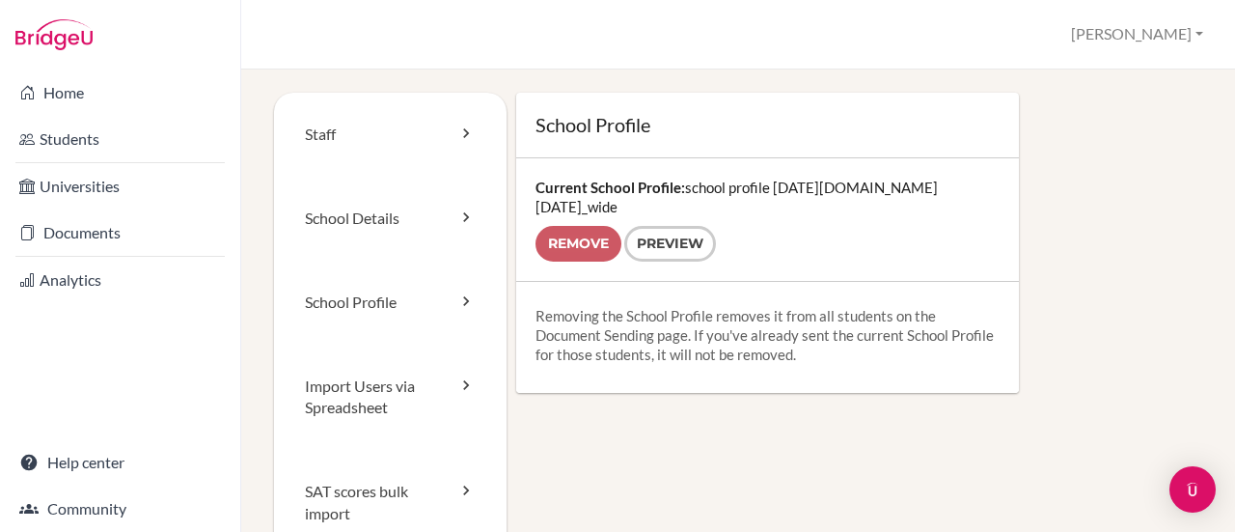
click at [511, 261] on div "School Profile Current School Profile: school profile 2024-2025.school_wide Rem…" at bounding box center [768, 243] width 522 height 300
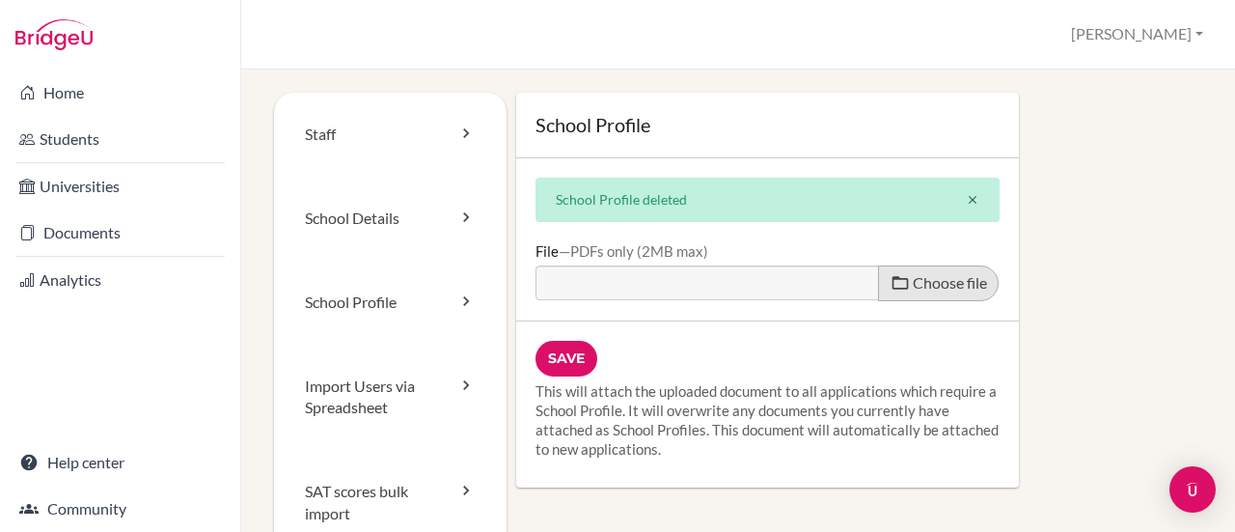
click at [946, 288] on span "Choose file" at bounding box center [950, 282] width 74 height 18
click at [831, 288] on input "Choose file" at bounding box center [683, 276] width 295 height 22
type input "C:\fakepath\PACA Profile 2025.pdf"
type input "PACA Profile 2025.pdf"
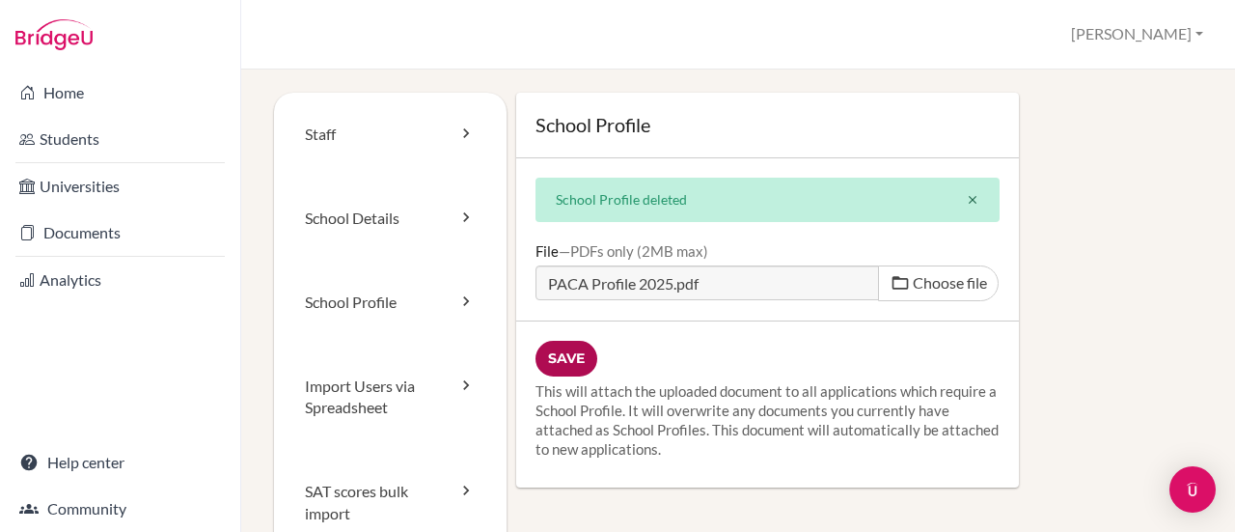
click at [554, 343] on input "Save" at bounding box center [567, 359] width 62 height 36
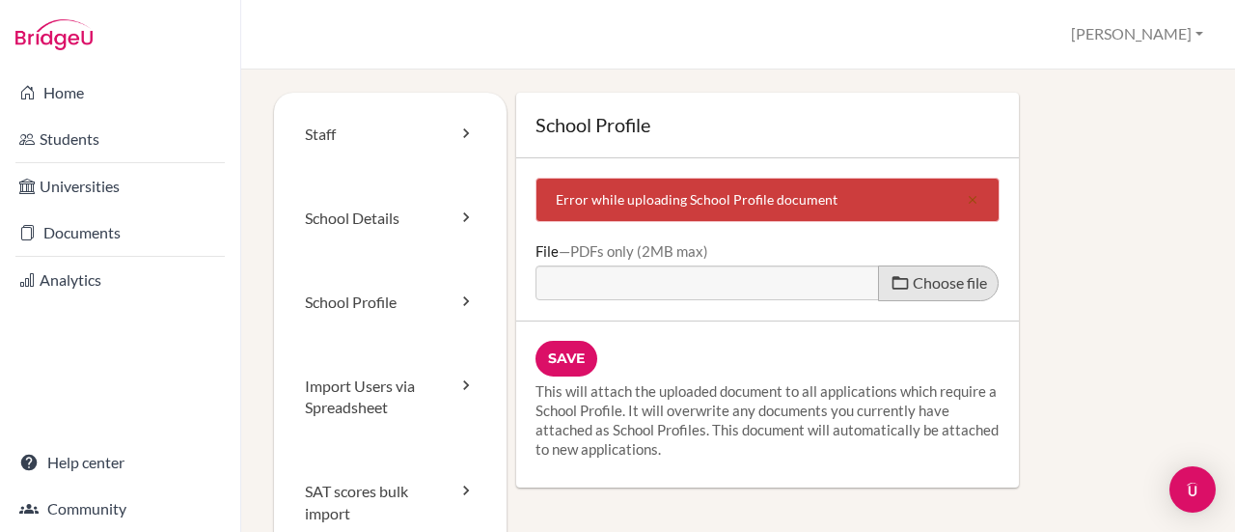
click at [927, 286] on span "Choose file" at bounding box center [950, 282] width 74 height 18
click at [831, 286] on input "Choose file" at bounding box center [683, 276] width 295 height 22
type input "C:\fakepath\PACA Profile 2025.pdf"
type input "PACA Profile 2025.pdf"
click at [918, 291] on span "Choose file" at bounding box center [950, 282] width 74 height 18
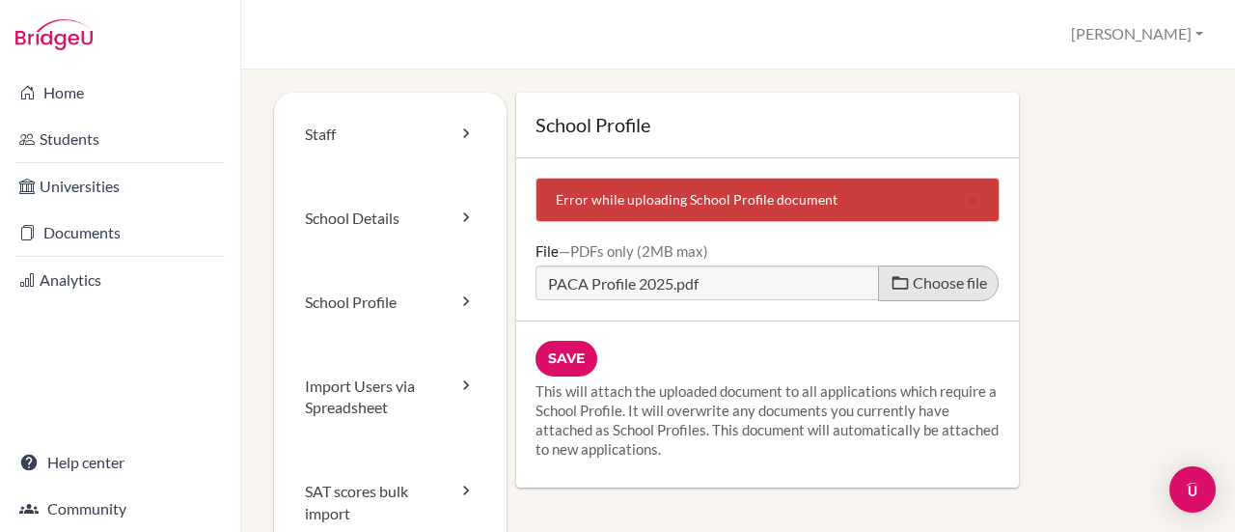
click at [831, 288] on input "Choose file" at bounding box center [683, 276] width 295 height 22
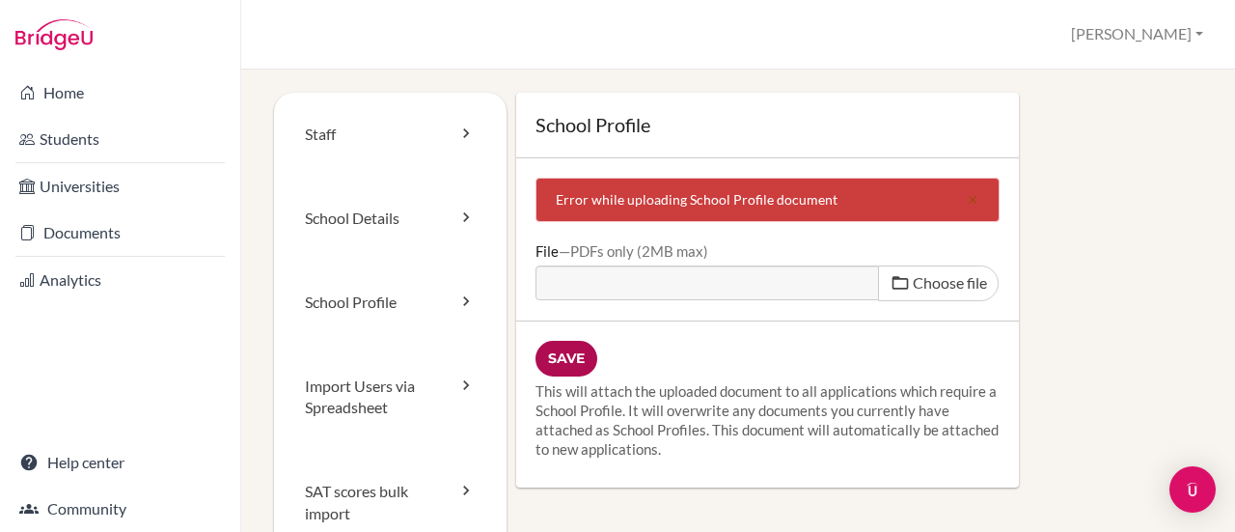
click at [582, 359] on input "Save" at bounding box center [567, 359] width 62 height 36
click at [913, 290] on span "Choose file" at bounding box center [950, 282] width 74 height 18
click at [831, 288] on input "Choose file" at bounding box center [683, 276] width 295 height 22
type input "C:\fakepath\PACA Profile 2025.pdf"
type input "PACA Profile 2025.pdf"
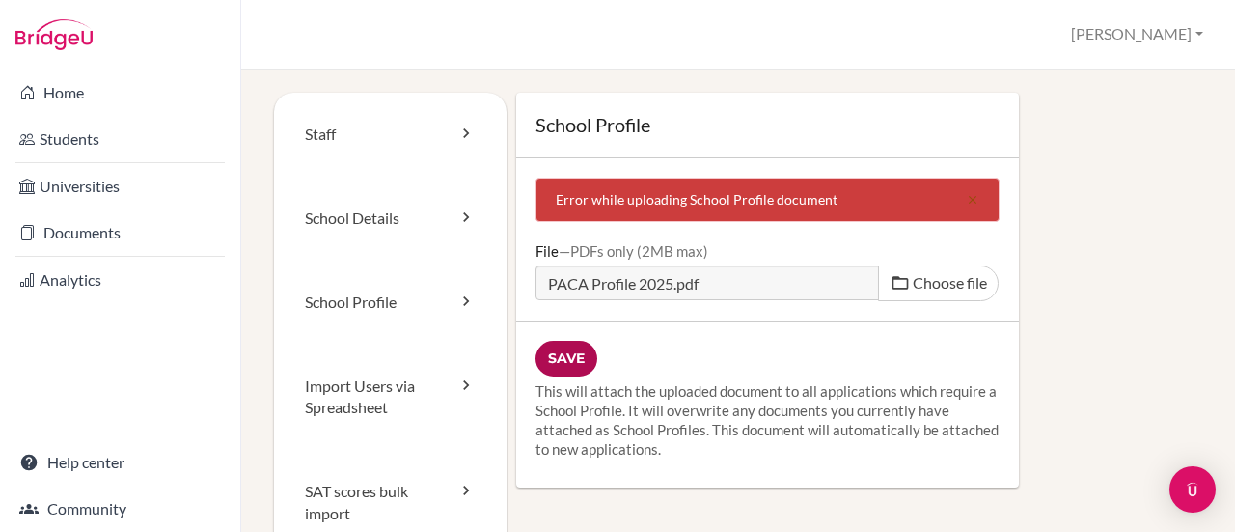
click at [562, 368] on input "Save" at bounding box center [567, 359] width 62 height 36
click at [385, 280] on link "School Profile" at bounding box center [390, 303] width 233 height 84
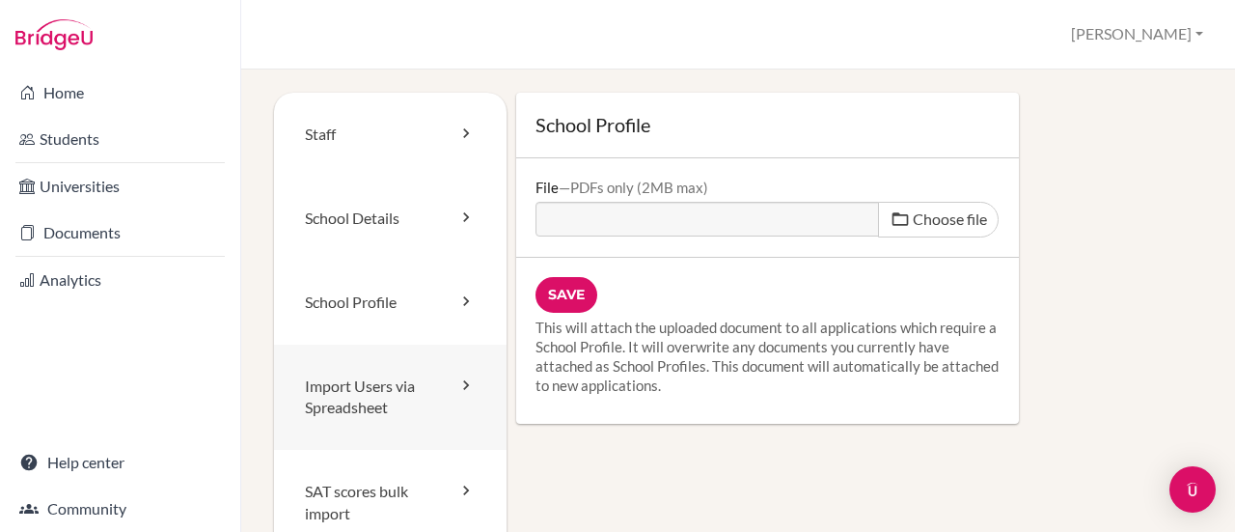
click at [382, 406] on link "Import Users via Spreadsheet" at bounding box center [390, 398] width 233 height 106
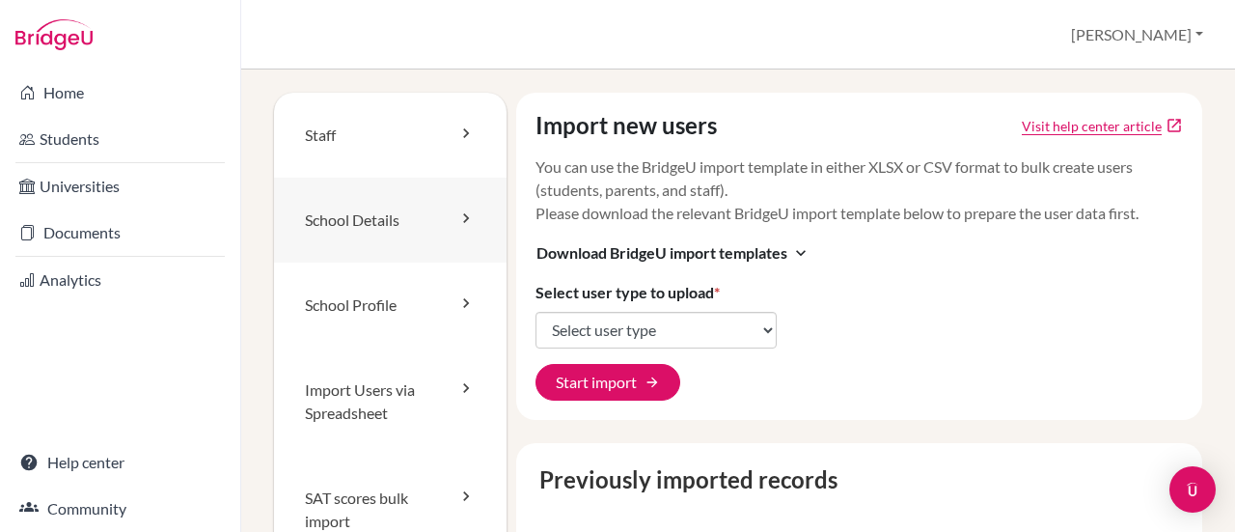
click at [409, 239] on link "School Details" at bounding box center [390, 220] width 233 height 85
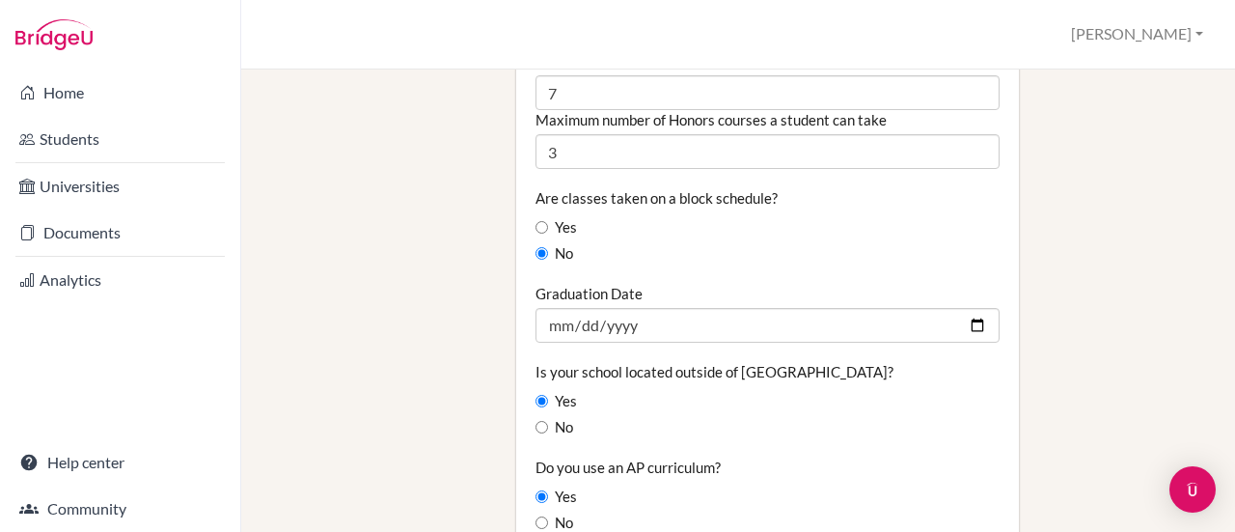
scroll to position [1608, 0]
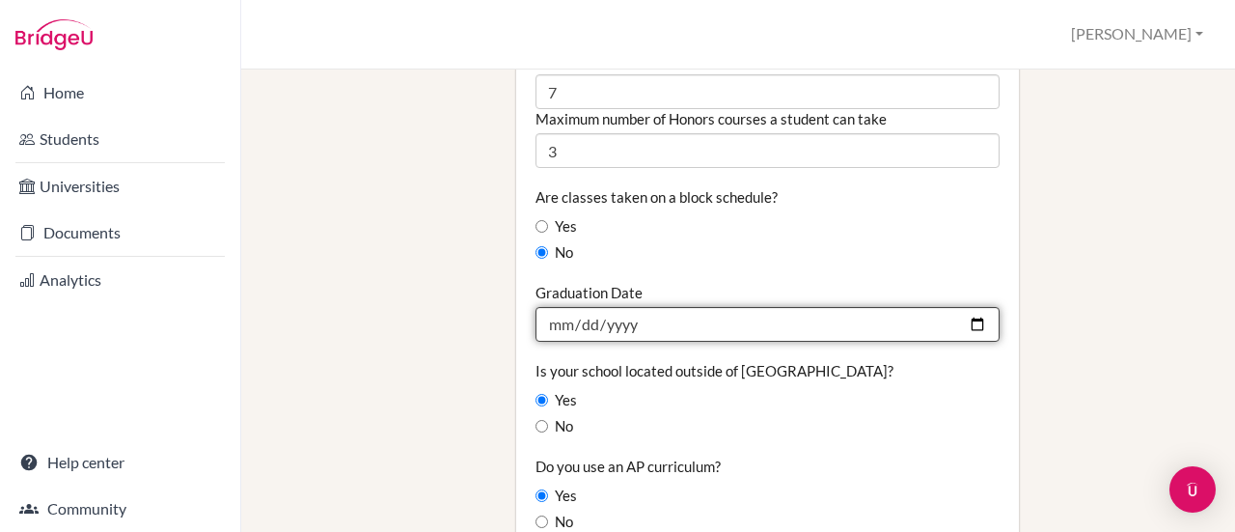
click at [960, 307] on input "2025-06-07" at bounding box center [768, 324] width 464 height 35
type input "[DATE]"
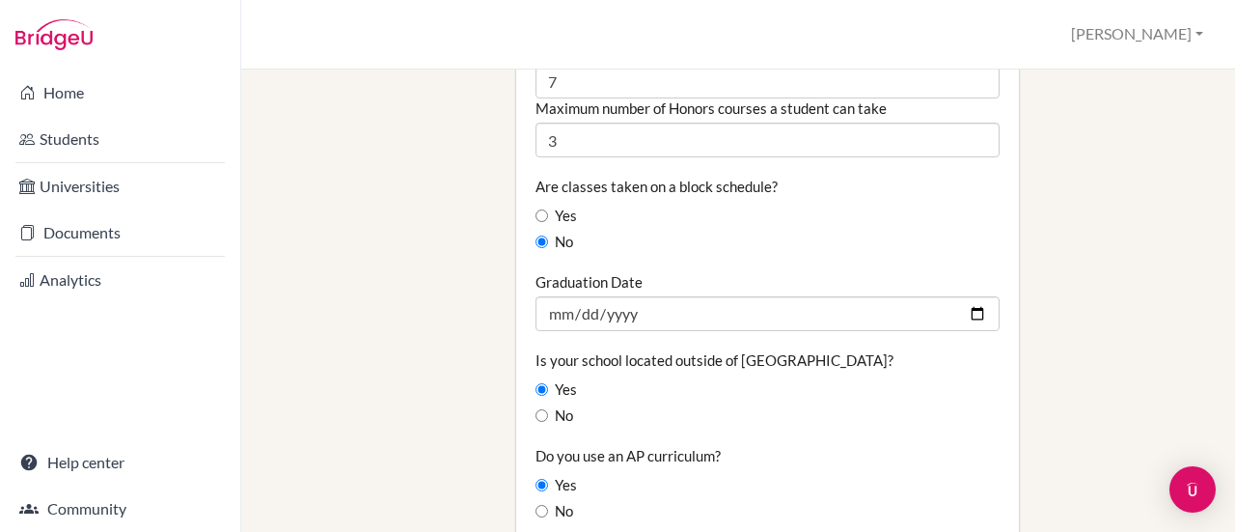
click at [1116, 399] on div "School Details Graduating class size 24 Percentage of graduating class attendin…" at bounding box center [855, 87] width 697 height 3226
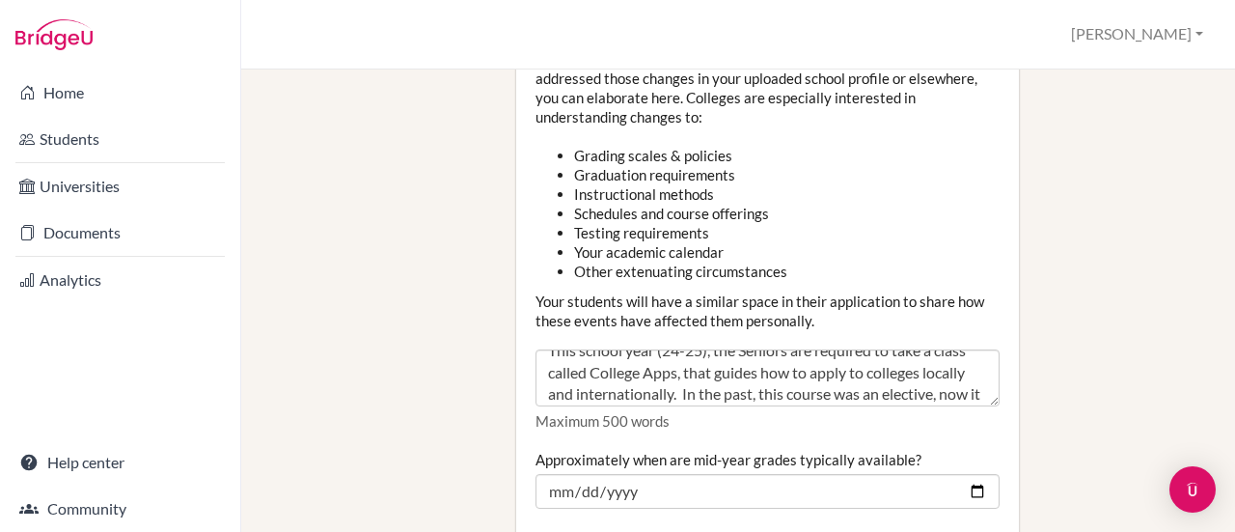
scroll to position [0, 0]
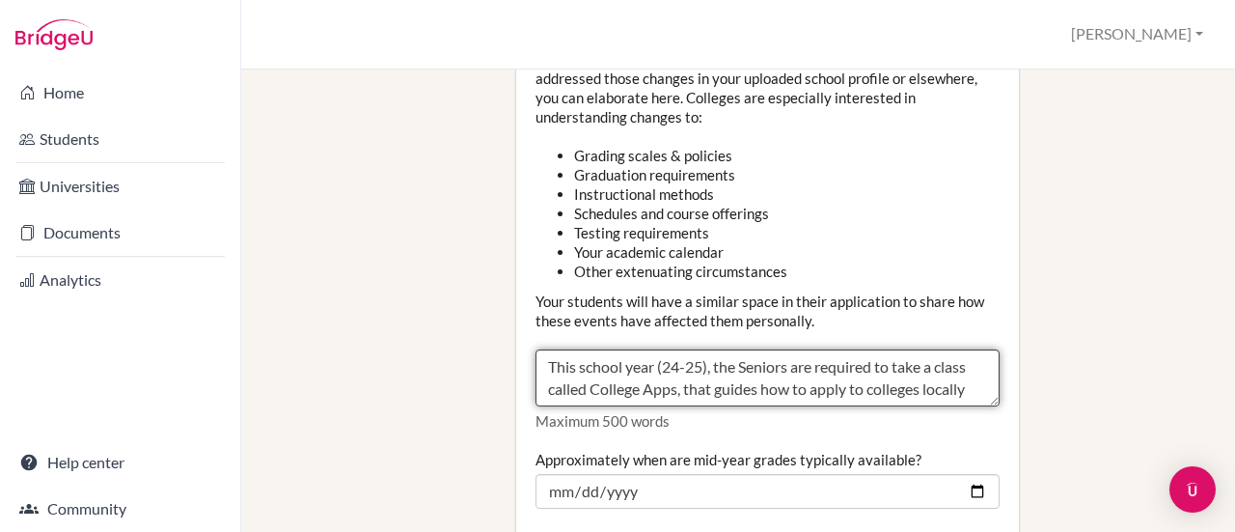
click at [679, 349] on textarea "This school year (24-25), the Seniors are required to take a class called Colle…" at bounding box center [768, 378] width 464 height 58
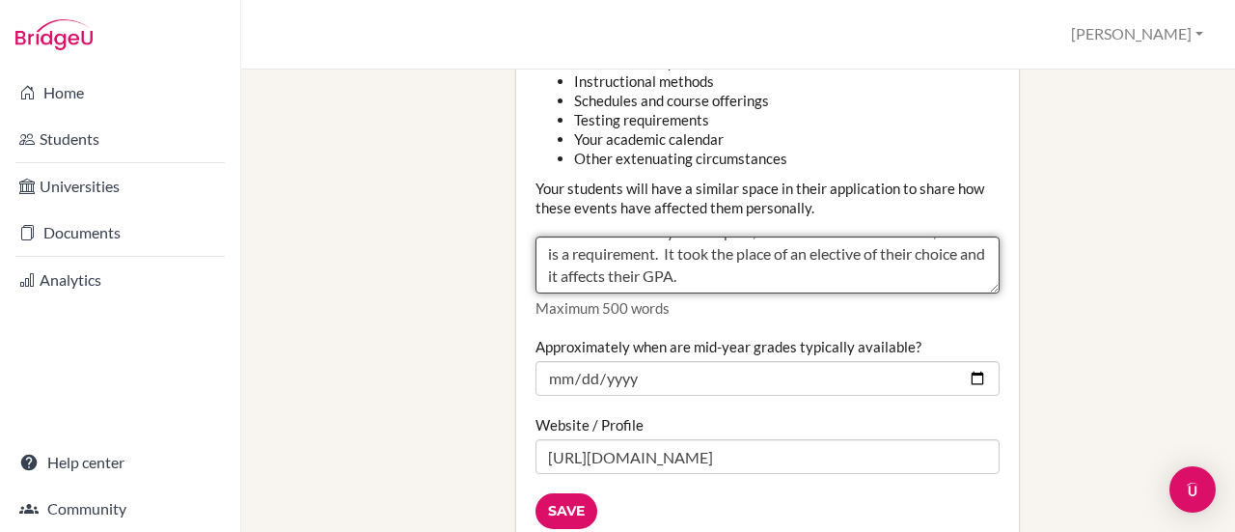
scroll to position [2592, 0]
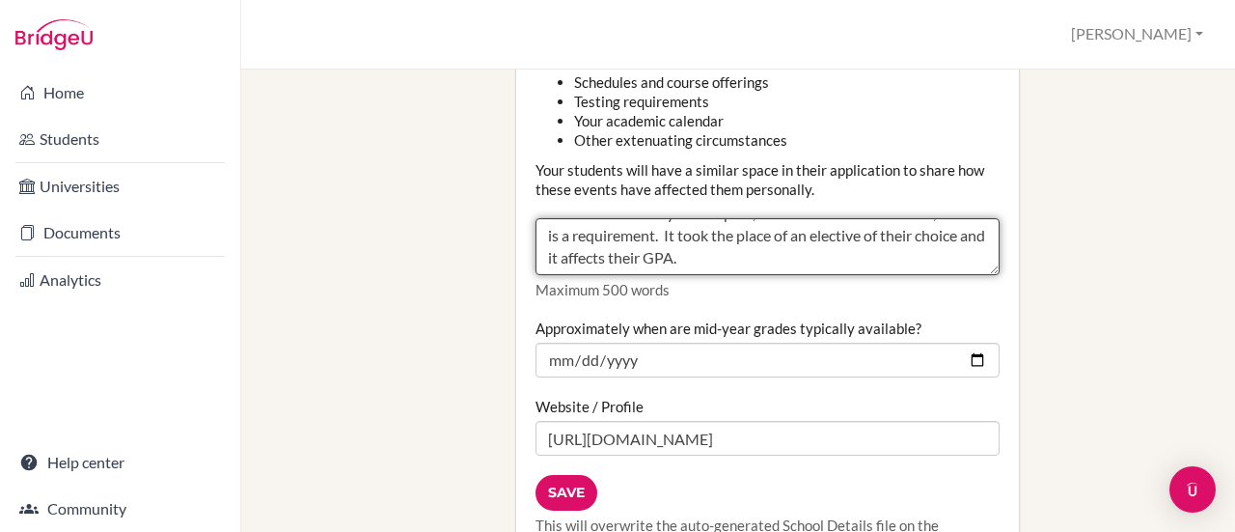
type textarea "This school year (25-26), the Seniors are required to take a class called Colle…"
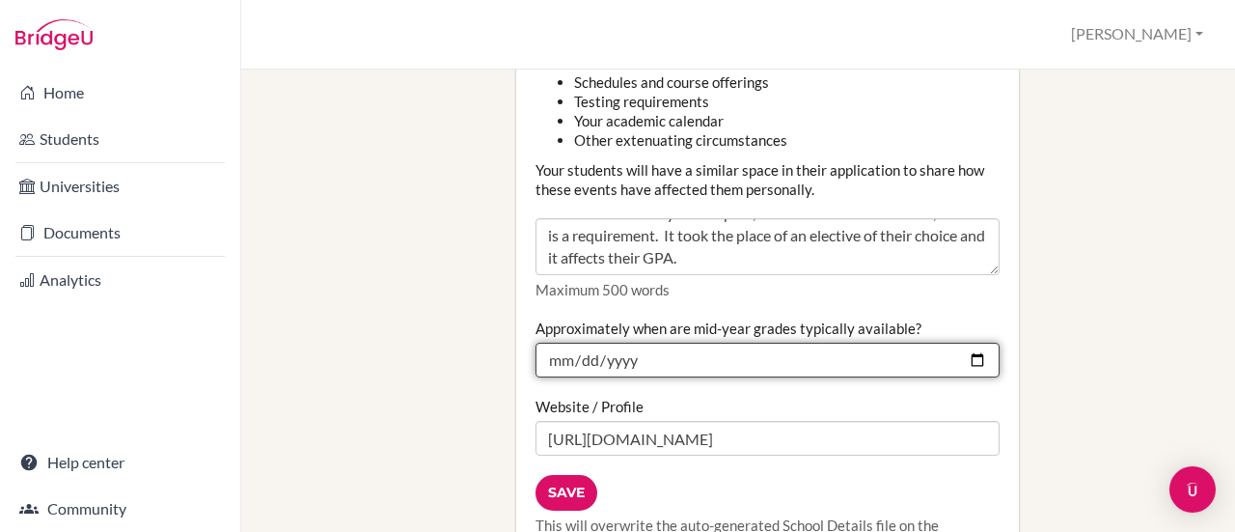
click at [971, 343] on input "2024-01-15" at bounding box center [768, 360] width 464 height 35
click at [634, 343] on input "2024-01-15" at bounding box center [768, 360] width 464 height 35
click at [626, 343] on input "2024-01-15" at bounding box center [768, 360] width 464 height 35
type input "2025-01-15"
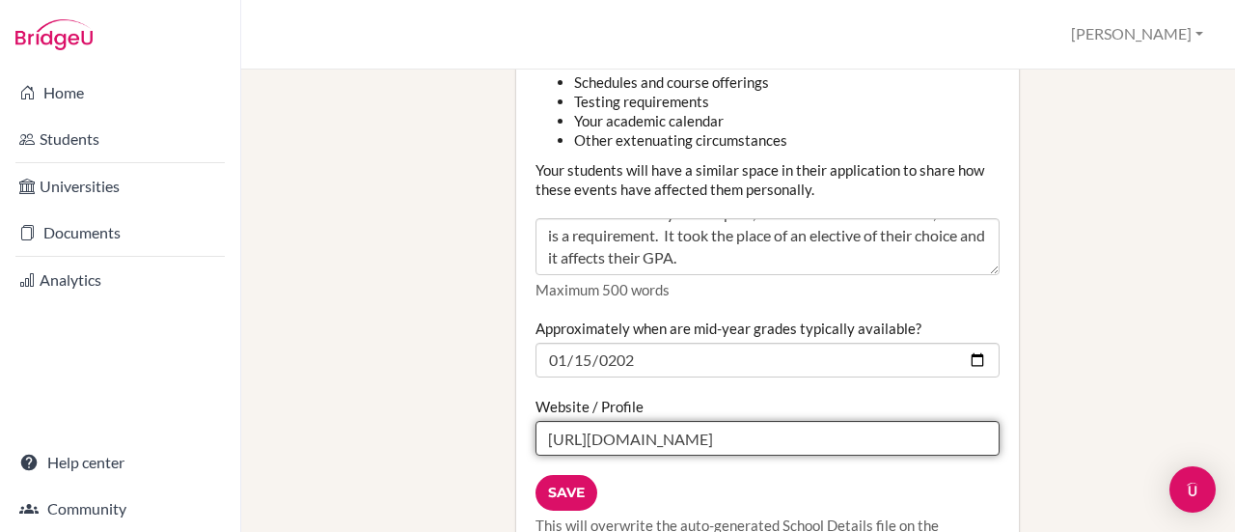
click at [664, 421] on input "https://www.paca.com.br/uploads/1/1/8/0/11808026/school_profile_2024-2025.pdf" at bounding box center [768, 438] width 464 height 35
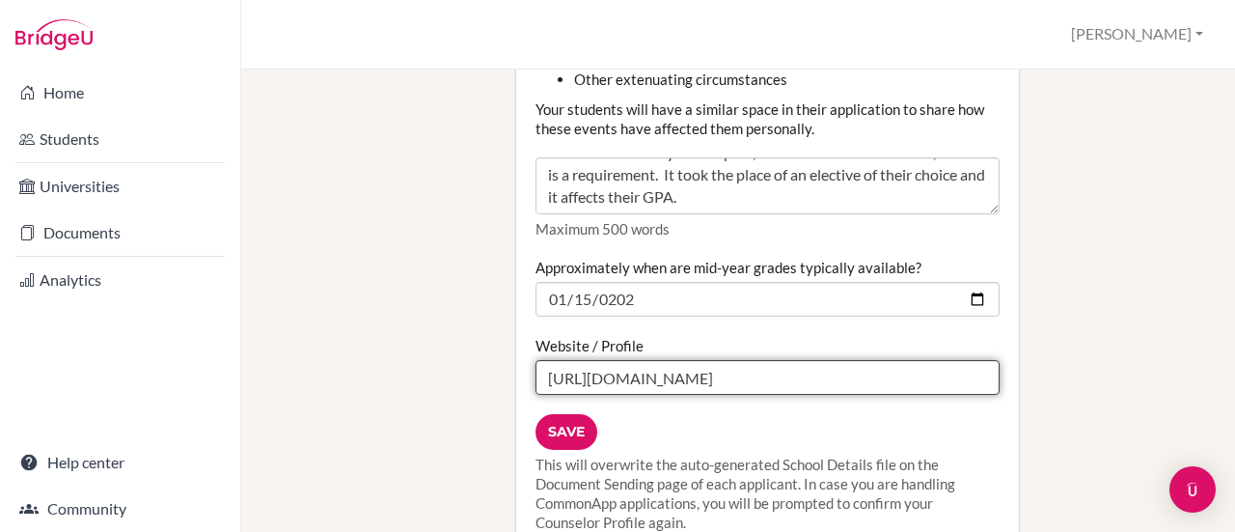
click at [749, 360] on input "https://www.paca.com.br/uploads/1/1/8/0/11808026/school_profile_2024-2025.pdf" at bounding box center [768, 377] width 464 height 35
paste input "school-profile.html"
type input "https://www.paca.com.br/school-profile.html"
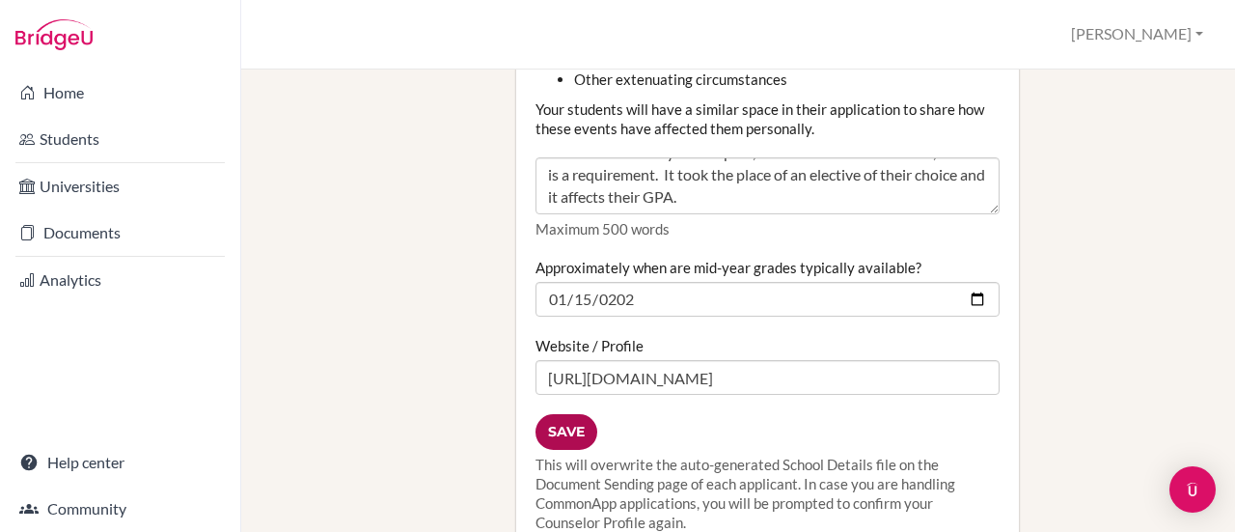
click at [560, 414] on input "Save" at bounding box center [567, 432] width 62 height 36
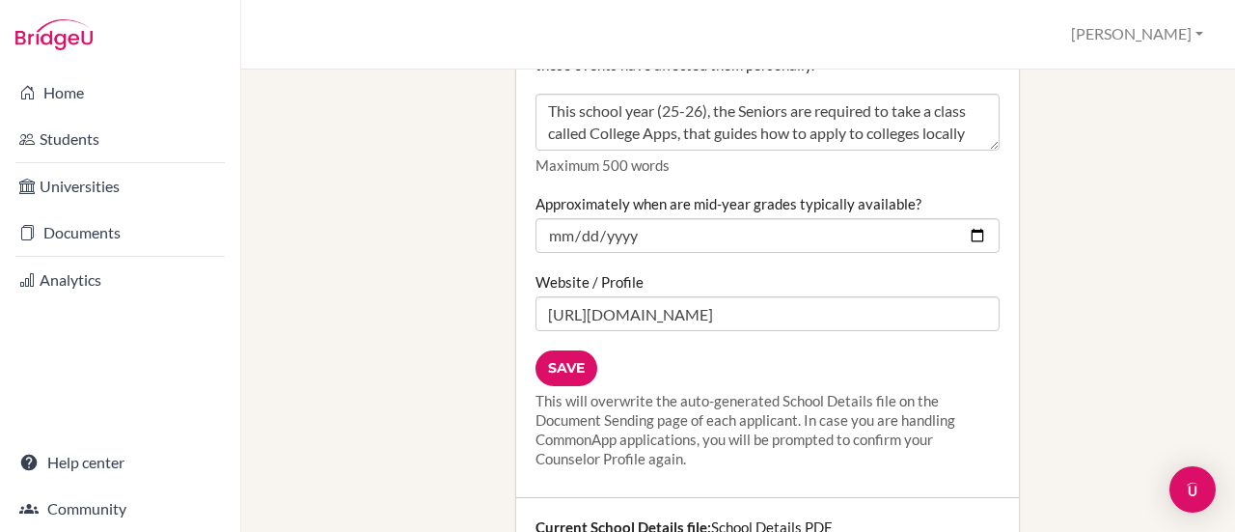
scroll to position [2715, 0]
click at [566, 352] on input "Save" at bounding box center [567, 370] width 62 height 36
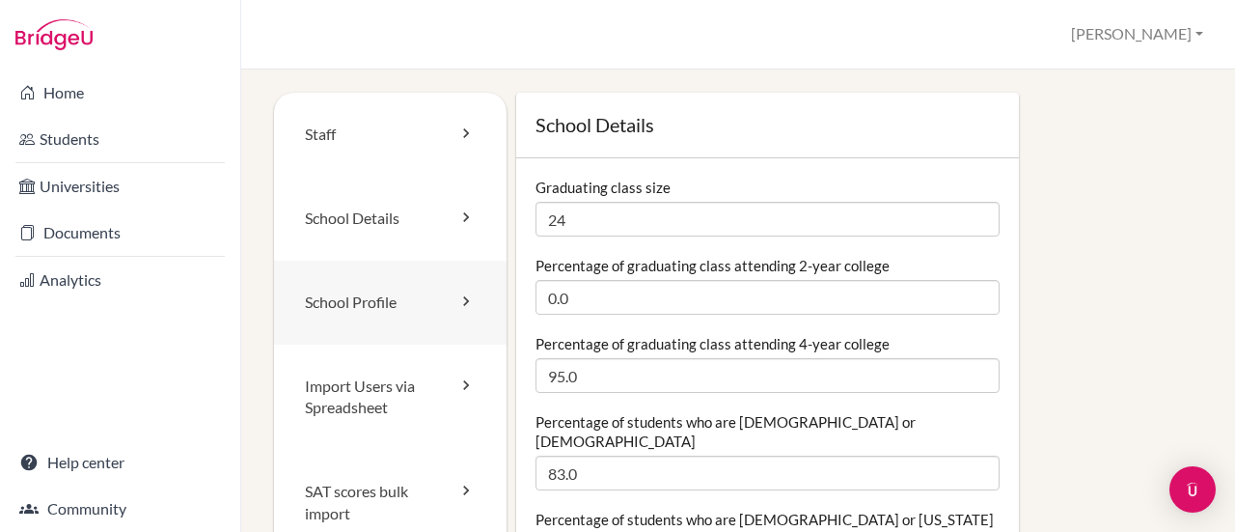
click at [328, 312] on link "School Profile" at bounding box center [390, 303] width 233 height 84
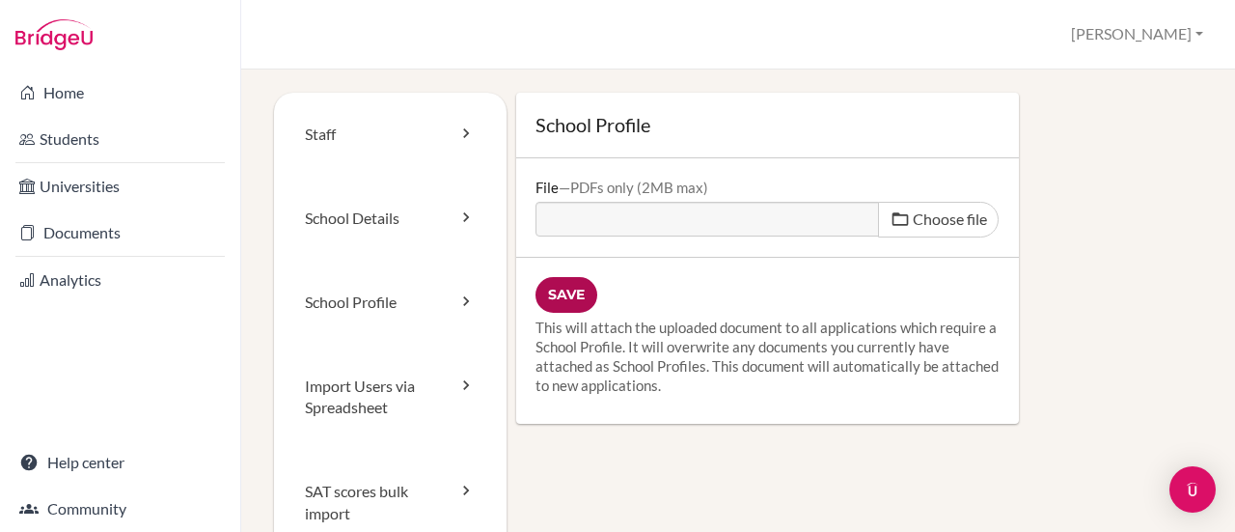
click at [567, 294] on input "Save" at bounding box center [567, 295] width 62 height 36
click at [926, 228] on label "Choose file" at bounding box center [938, 220] width 121 height 36
click at [831, 224] on input "Choose file" at bounding box center [683, 213] width 295 height 22
type input "C:\fakepath\PACA Profile 2025.pdf"
type input "PACA Profile 2025.pdf"
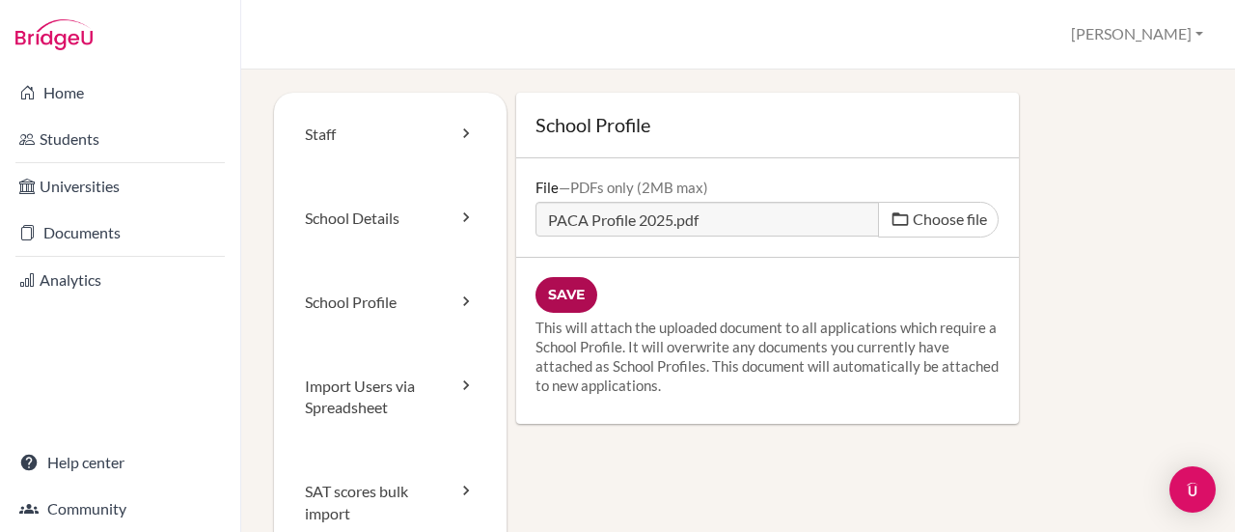
click at [571, 294] on input "Save" at bounding box center [567, 295] width 62 height 36
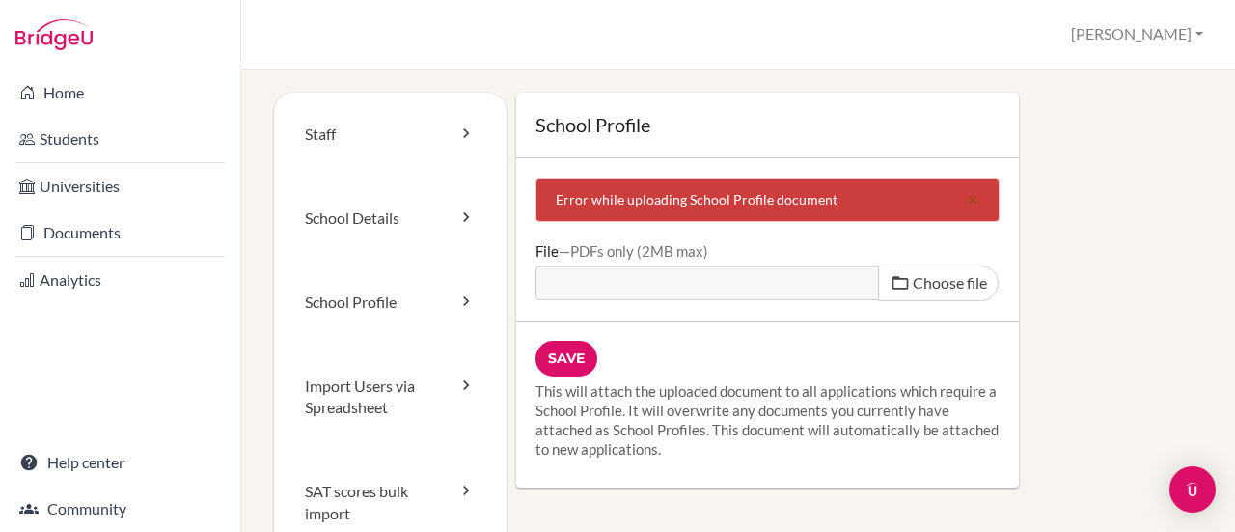
click at [1141, 306] on div "School Profile Error while uploading School Profile document close File PDFs on…" at bounding box center [855, 290] width 697 height 395
click at [966, 200] on icon "close" at bounding box center [973, 200] width 14 height 14
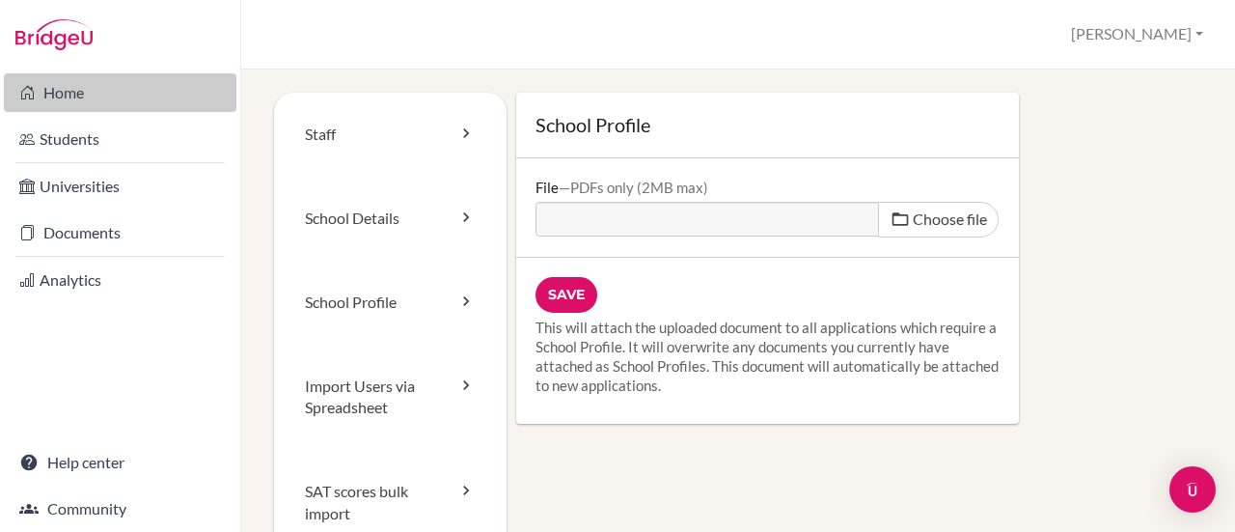
click at [139, 80] on link "Home" at bounding box center [120, 92] width 233 height 39
